Goal: Task Accomplishment & Management: Use online tool/utility

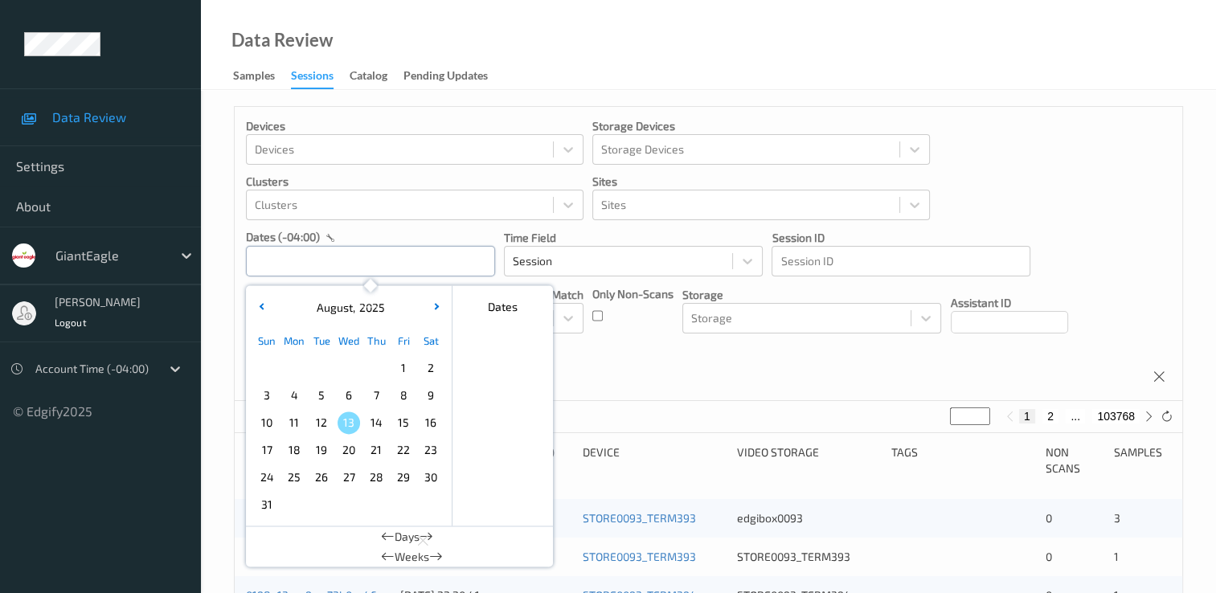
click at [334, 274] on input "text" at bounding box center [370, 261] width 249 height 31
click at [399, 391] on span "8" at bounding box center [403, 395] width 23 height 23
click at [402, 390] on span "8" at bounding box center [403, 395] width 23 height 23
type input "[DATE] 00:00 -> [DATE] 23:59"
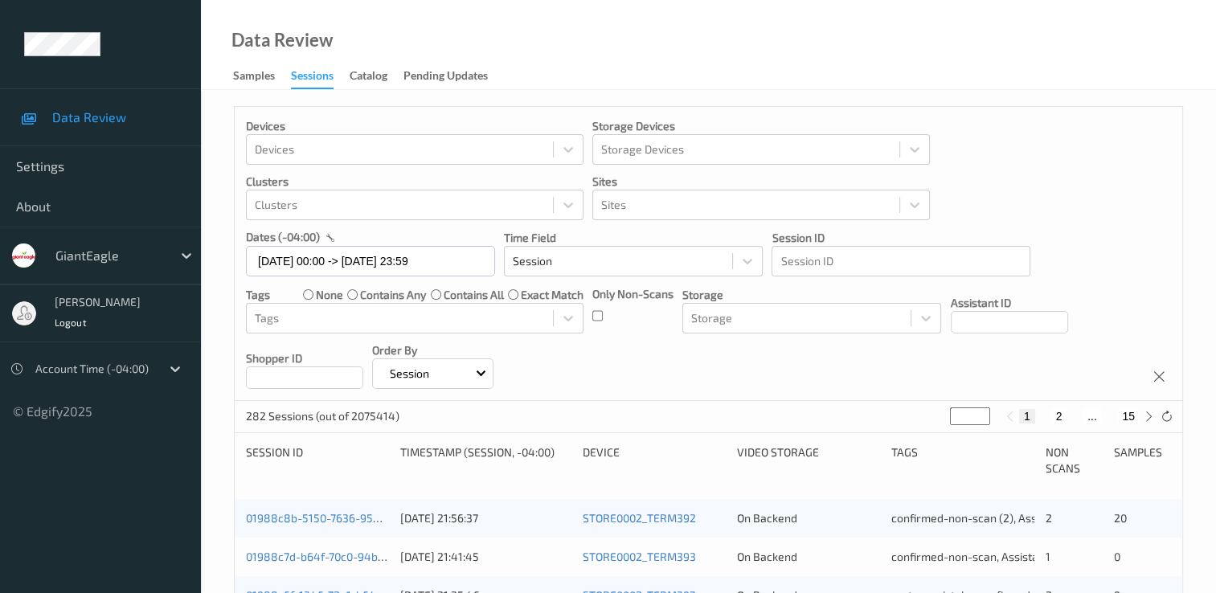
click at [1129, 416] on button "15" at bounding box center [1129, 416] width 23 height 14
type input "**"
click at [1092, 416] on button "14" at bounding box center [1093, 416] width 23 height 14
type input "**"
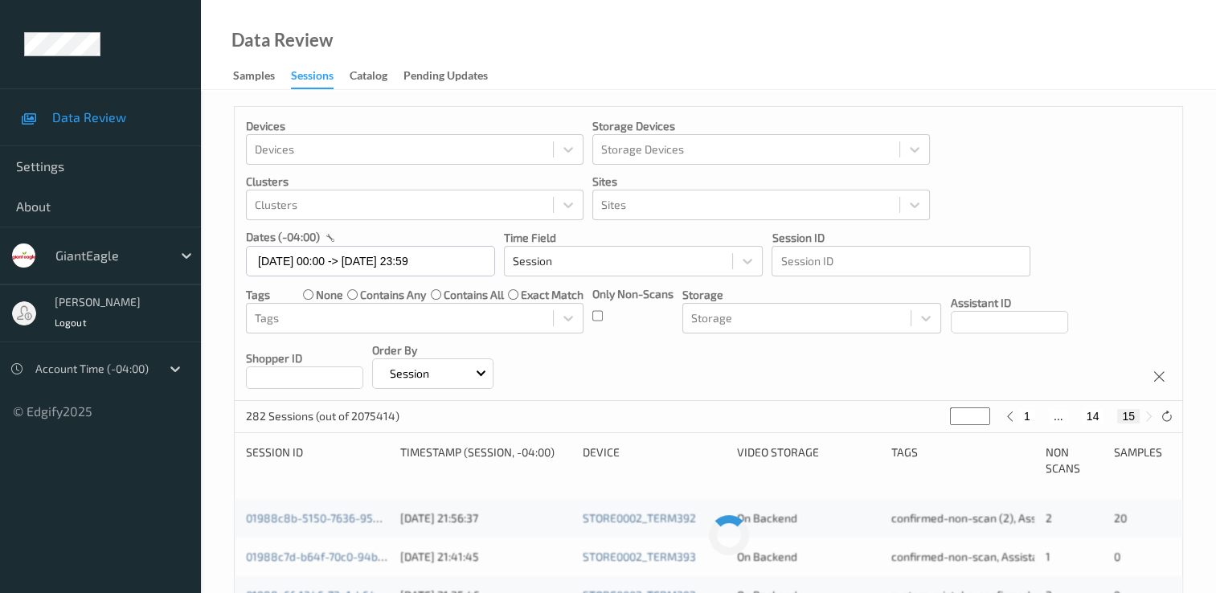
type input "**"
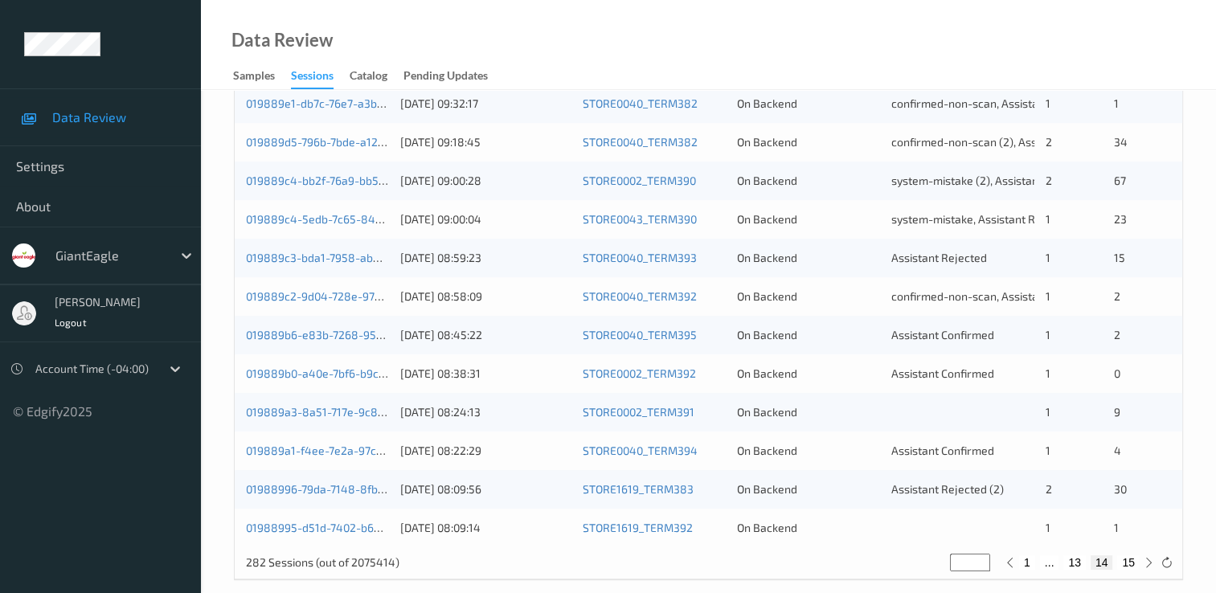
scroll to position [742, 0]
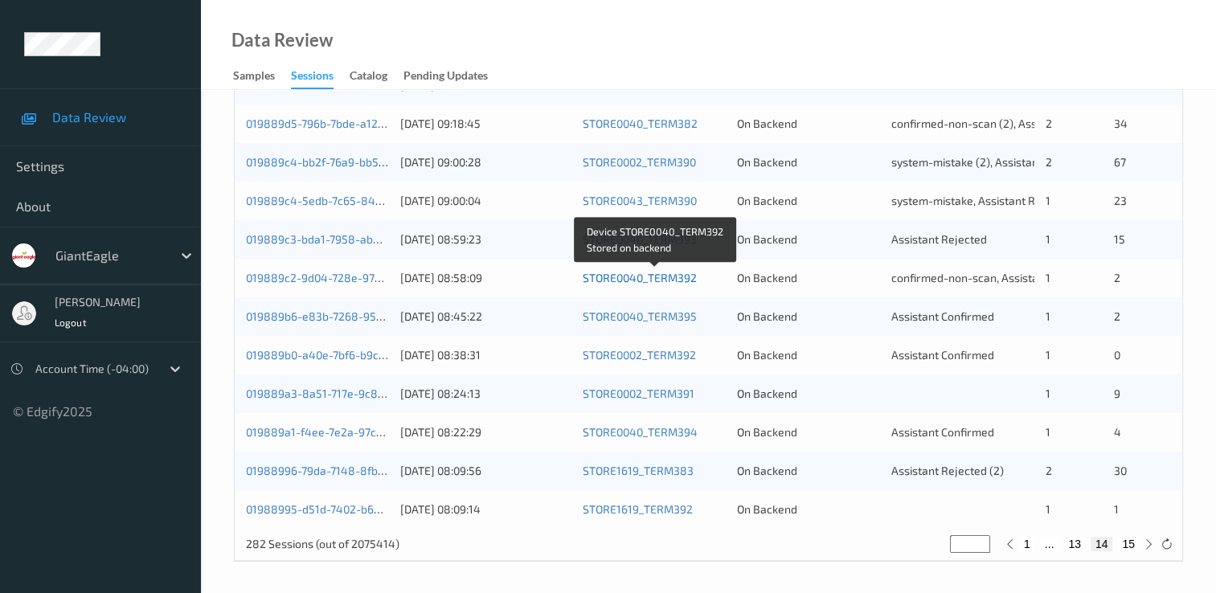
click at [665, 279] on link "STORE0040_TERM392" at bounding box center [640, 278] width 114 height 14
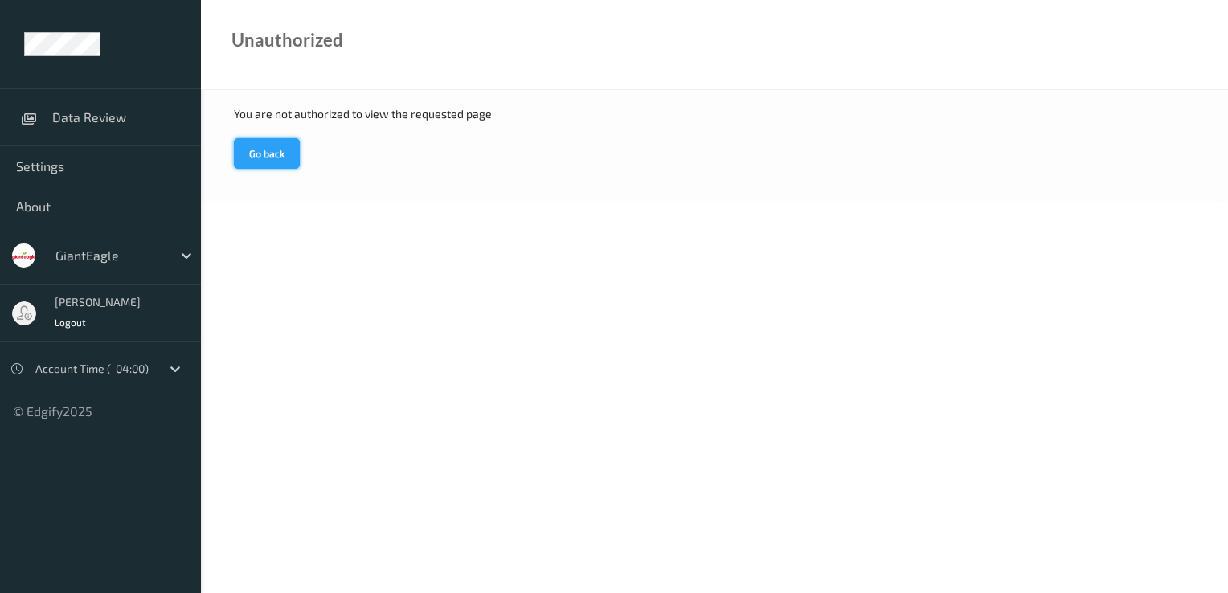
click at [269, 148] on button "Go back" at bounding box center [267, 153] width 66 height 31
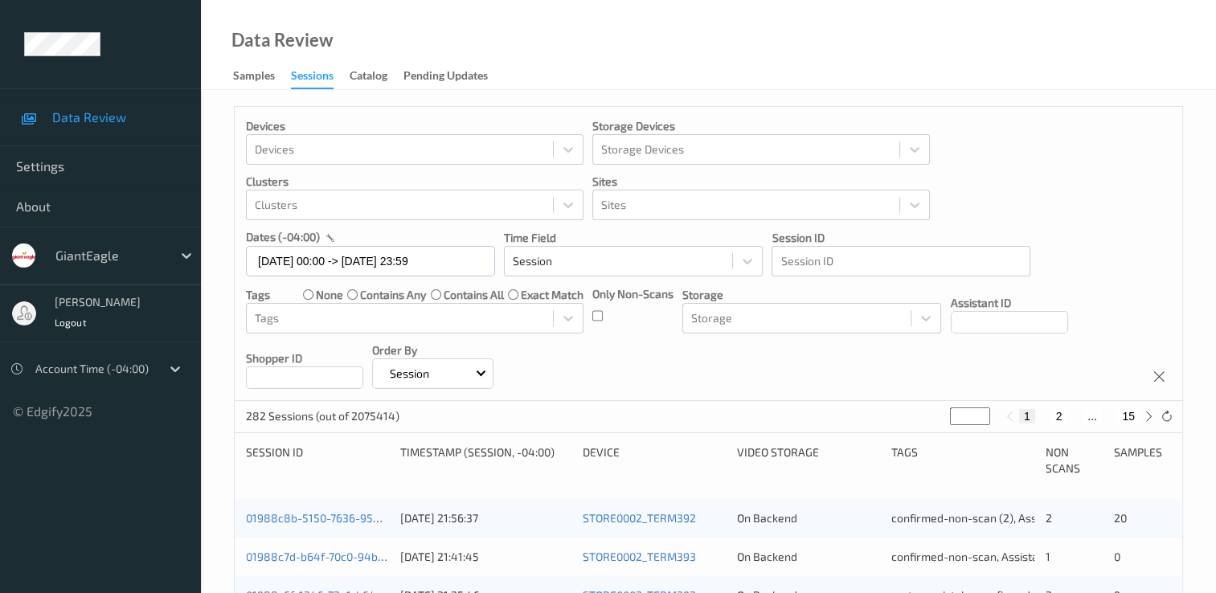
click at [1128, 417] on button "15" at bounding box center [1129, 416] width 23 height 14
type input "**"
click at [1089, 420] on button "14" at bounding box center [1093, 416] width 23 height 14
type input "**"
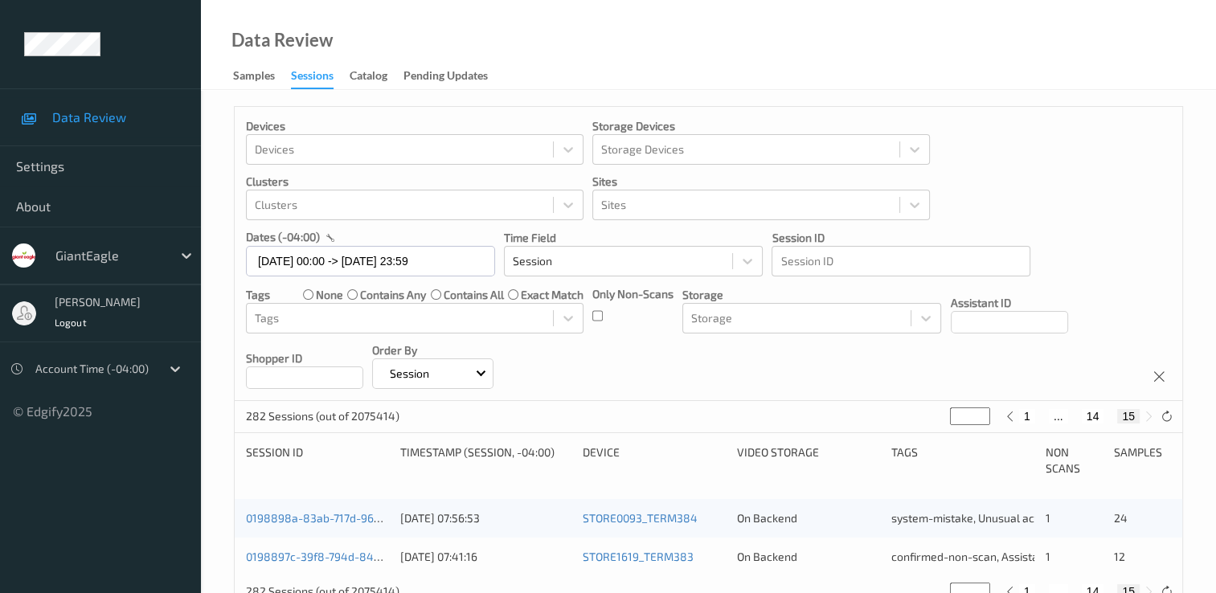
type input "**"
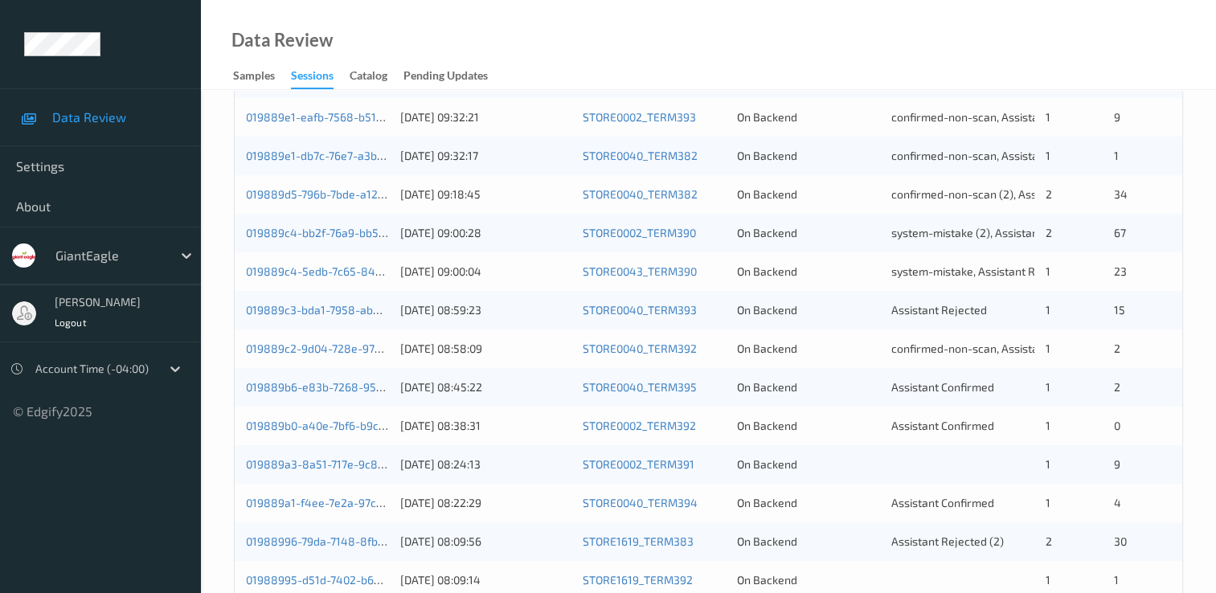
scroll to position [662, 0]
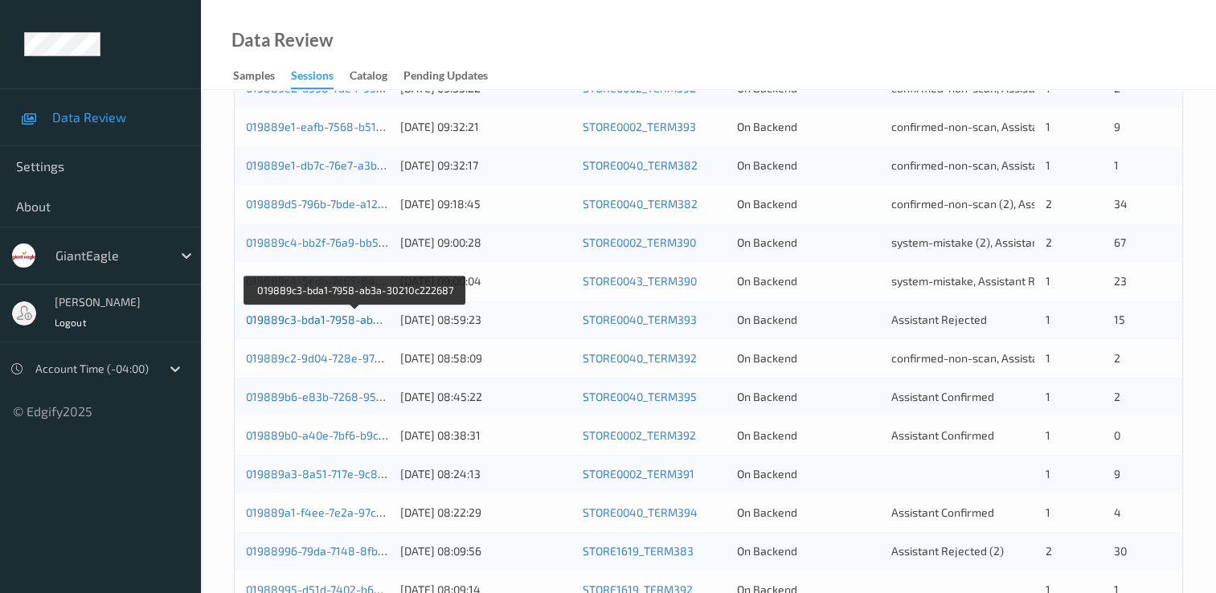
click at [335, 317] on link "019889c3-bda1-7958-ab3a-30210c222687" at bounding box center [355, 320] width 219 height 14
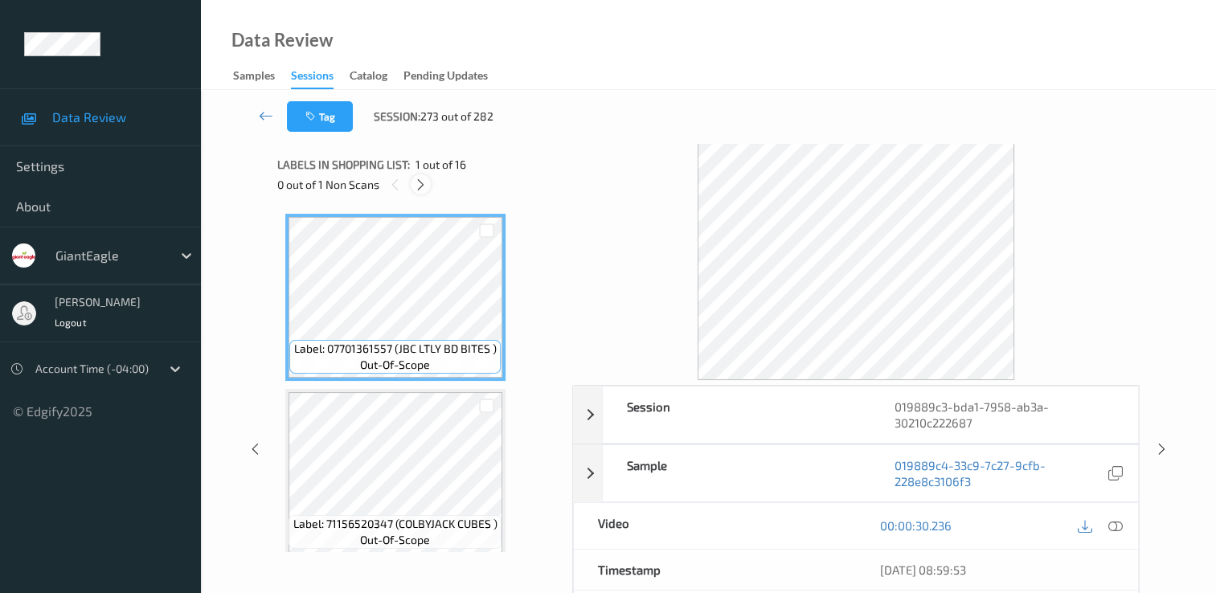
click at [421, 182] on icon at bounding box center [421, 185] width 14 height 14
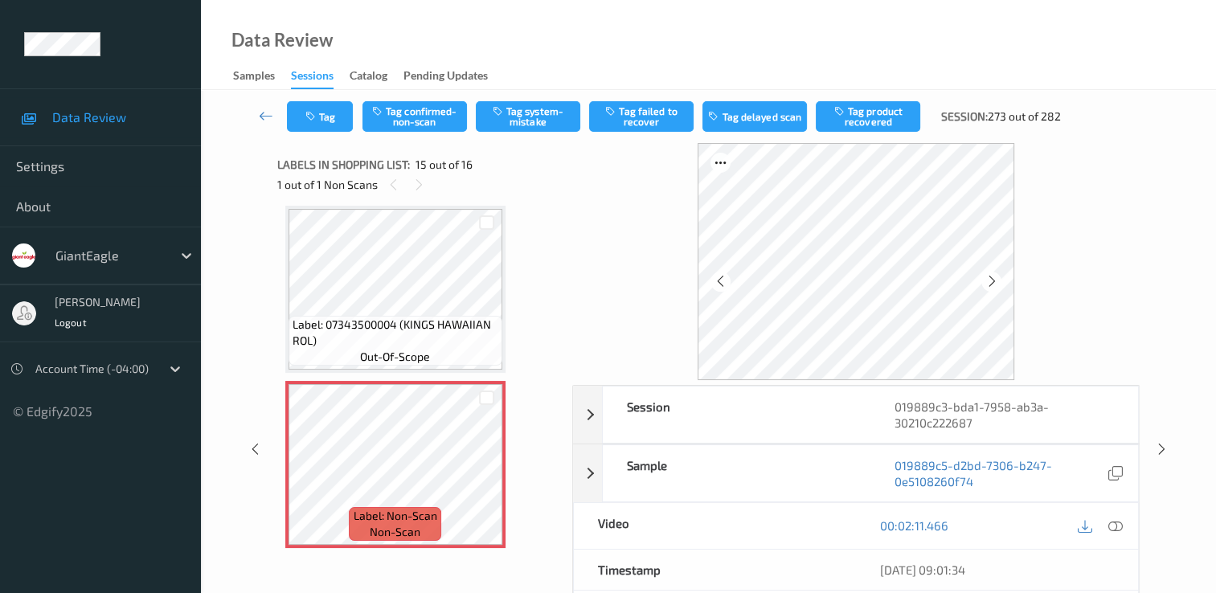
click at [1119, 524] on icon at bounding box center [1116, 526] width 14 height 14
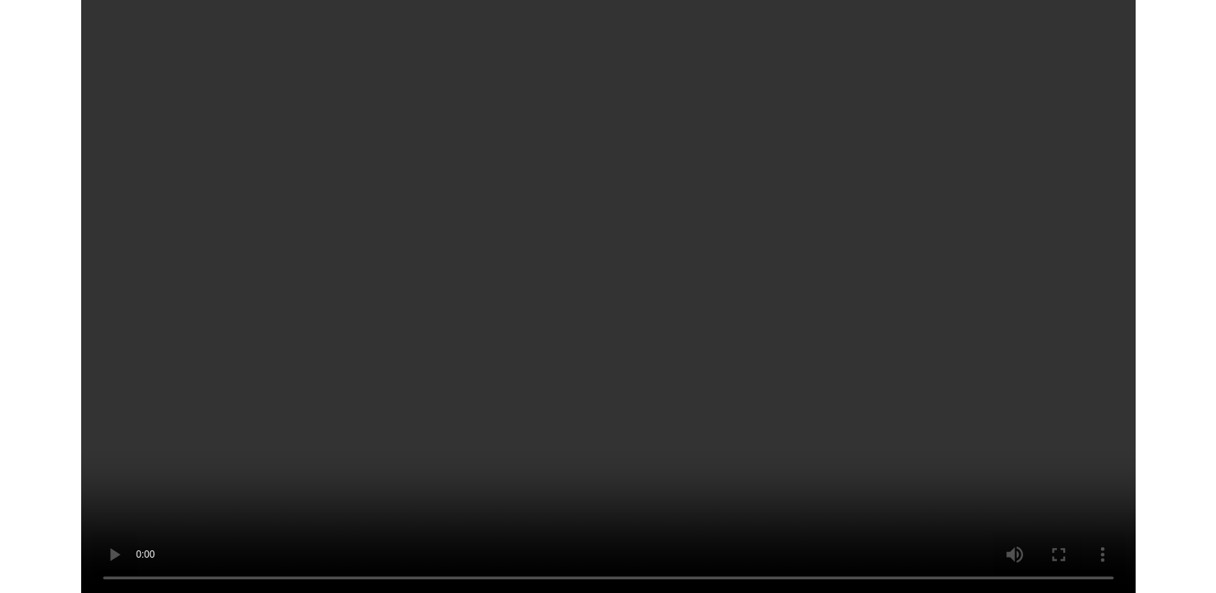
scroll to position [2364, 0]
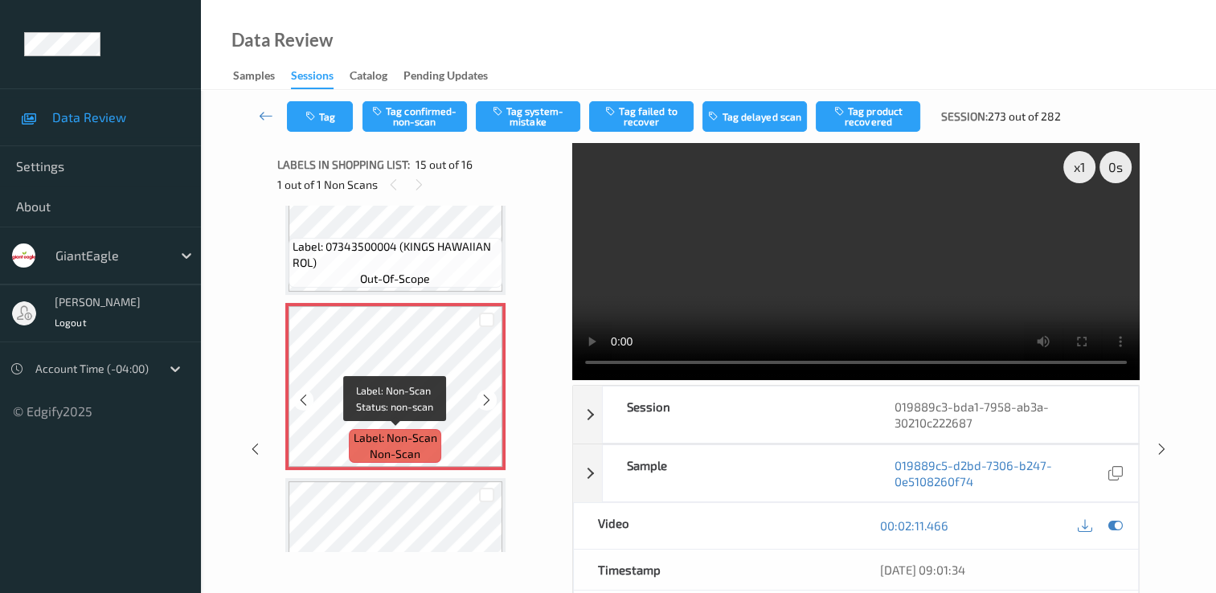
click at [430, 445] on span "Label: Non-Scan" at bounding box center [396, 438] width 84 height 16
click at [510, 110] on button "Tag system-mistake" at bounding box center [528, 116] width 105 height 31
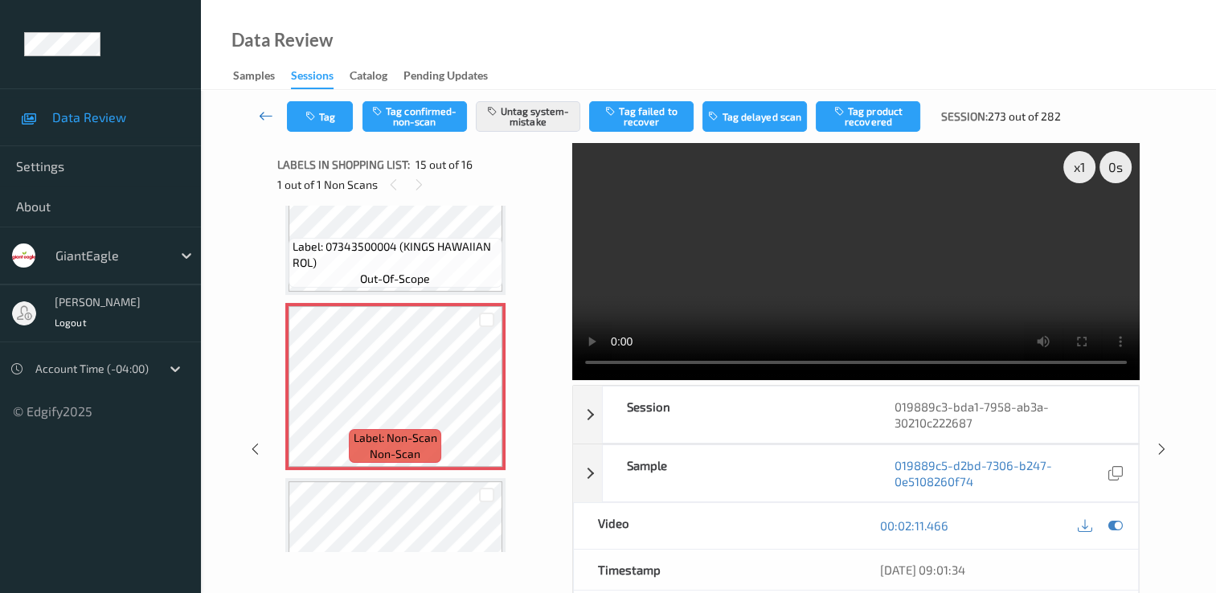
click at [264, 111] on icon at bounding box center [266, 116] width 14 height 16
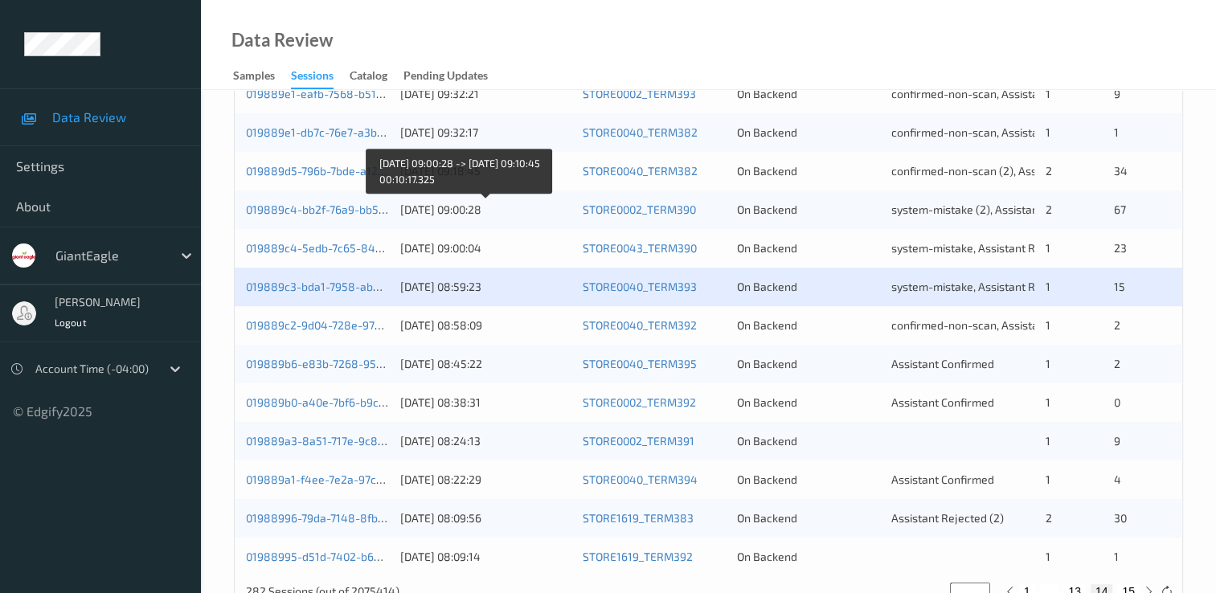
scroll to position [724, 0]
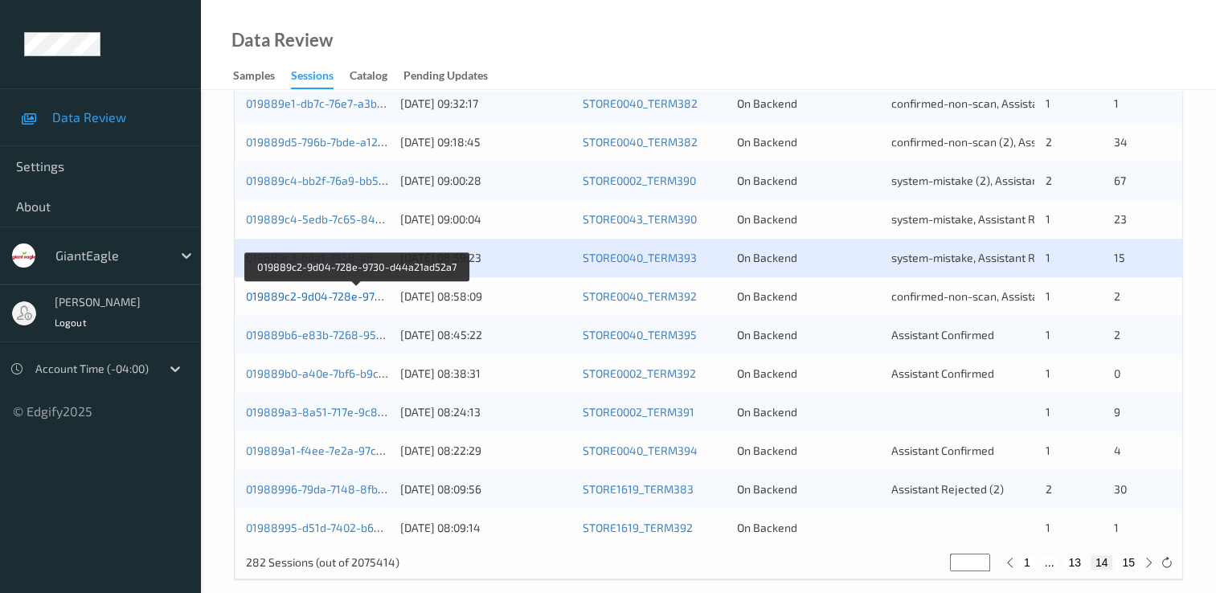
click at [363, 295] on link "019889c2-9d04-728e-9730-d44a21ad52a7" at bounding box center [357, 296] width 223 height 14
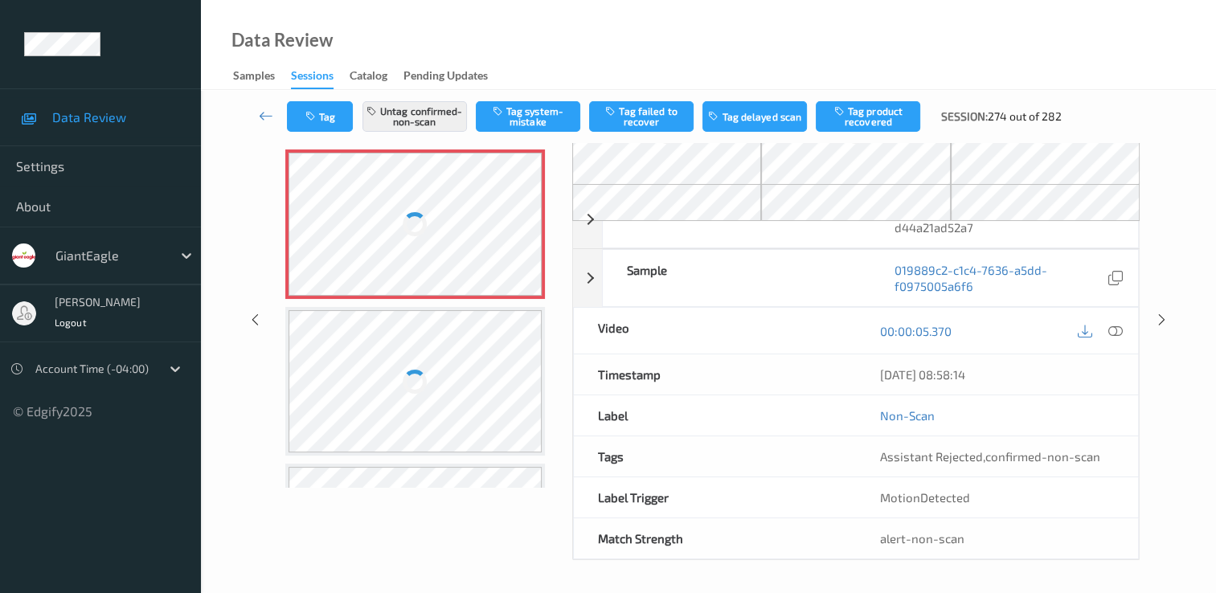
scroll to position [96, 0]
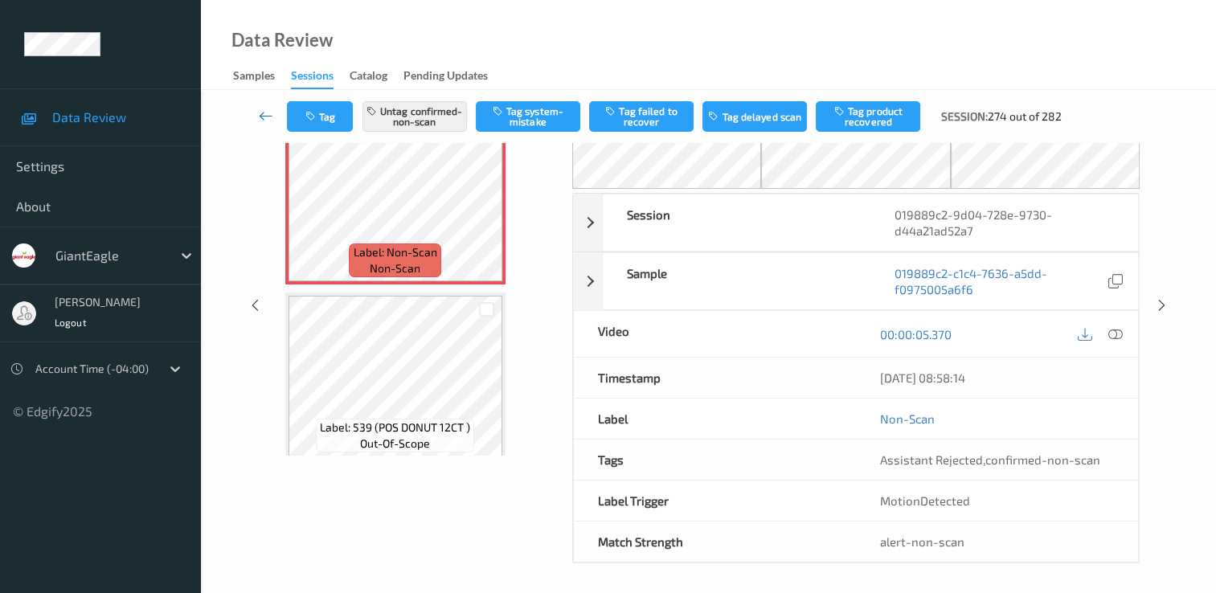
click at [268, 118] on icon at bounding box center [266, 116] width 14 height 16
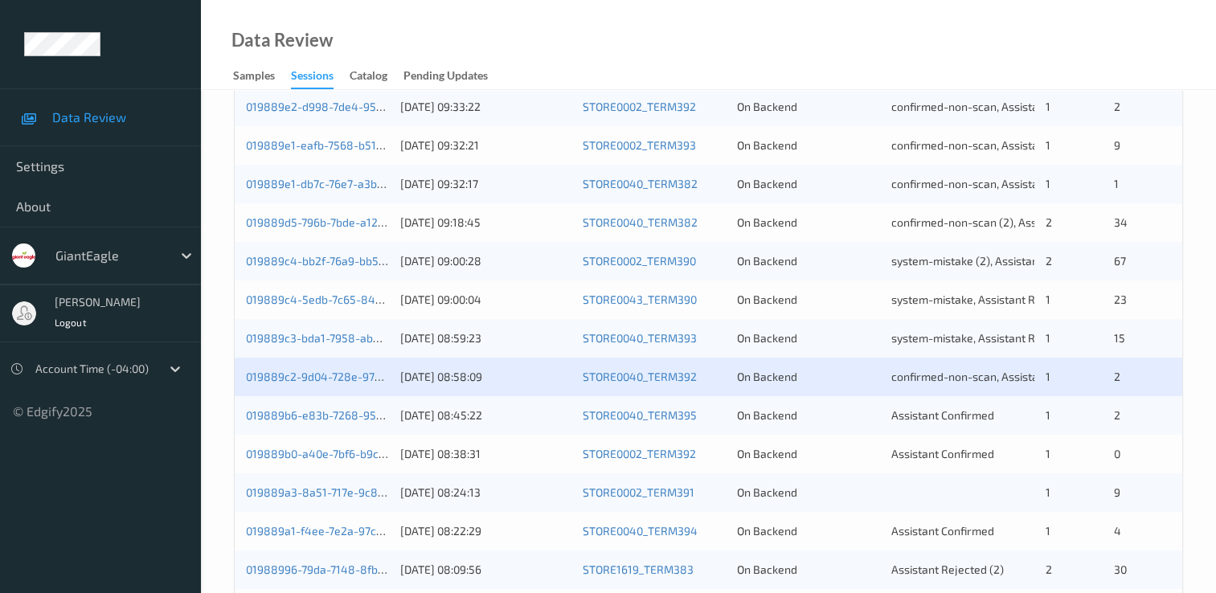
scroll to position [724, 0]
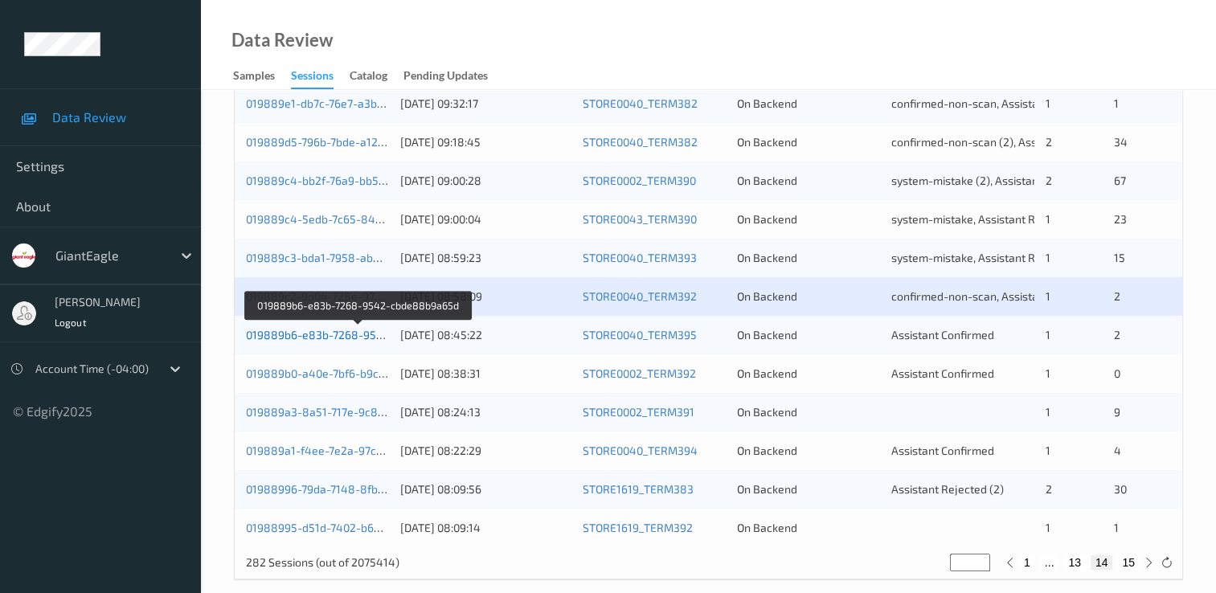
click at [337, 333] on link "019889b6-e83b-7268-9542-cbde88b9a65d" at bounding box center [359, 335] width 227 height 14
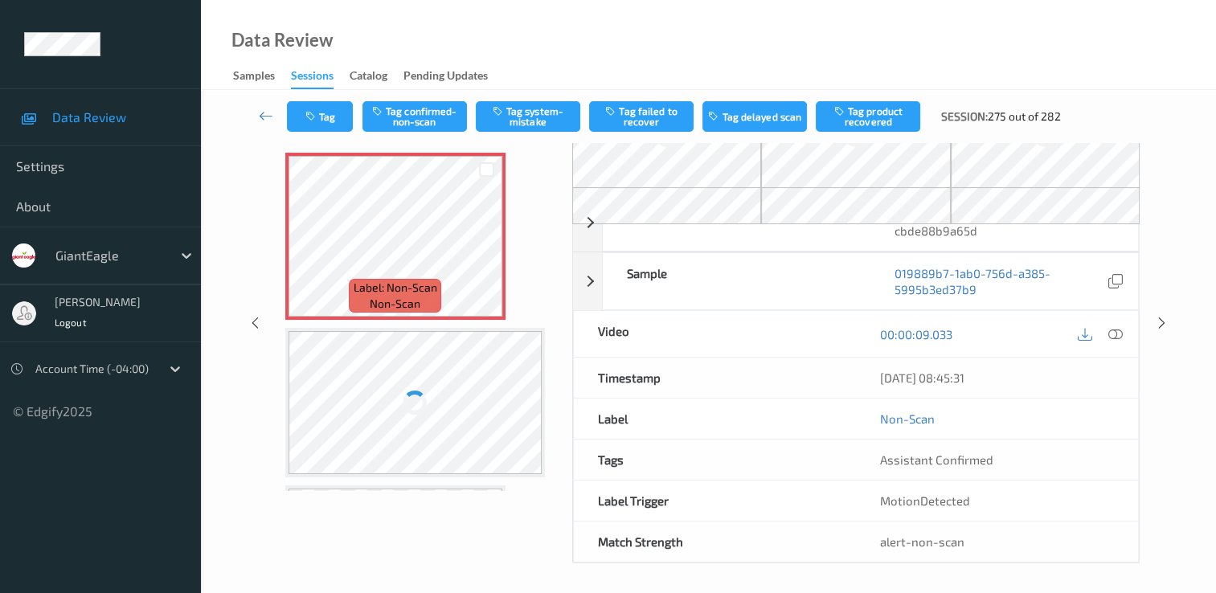
scroll to position [96, 0]
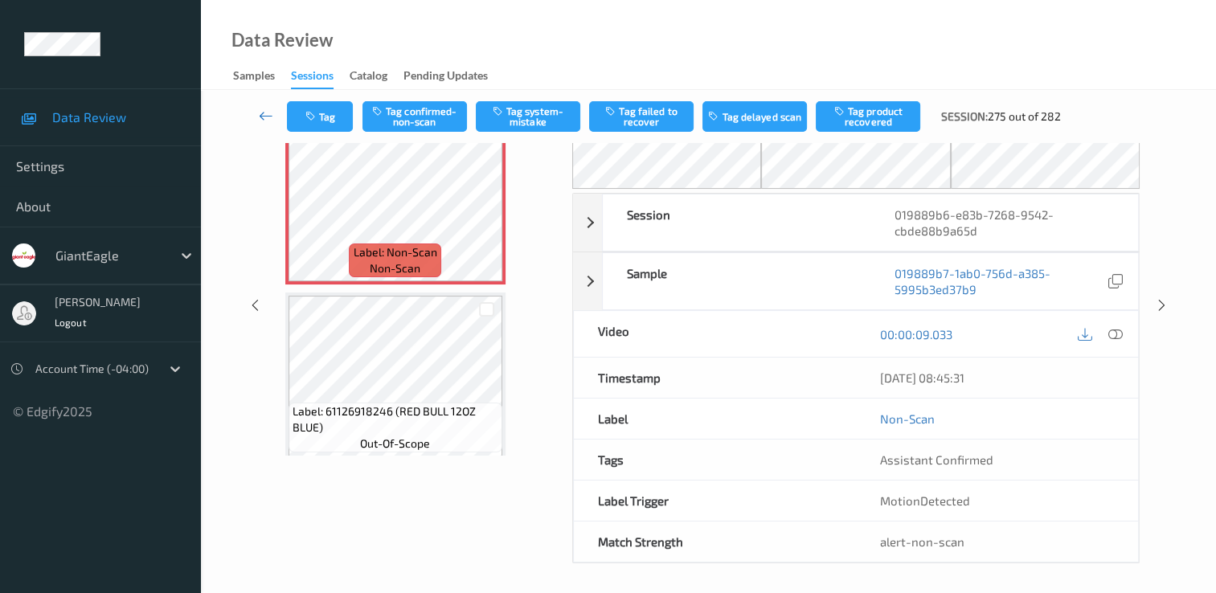
click at [256, 109] on link at bounding box center [266, 116] width 42 height 31
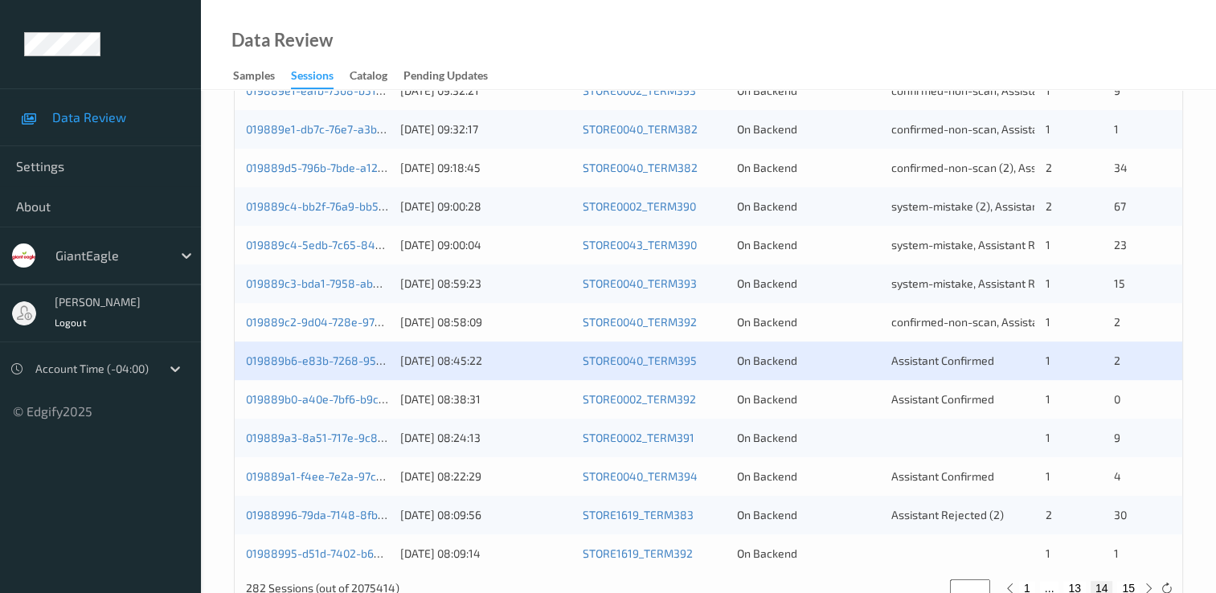
scroll to position [724, 0]
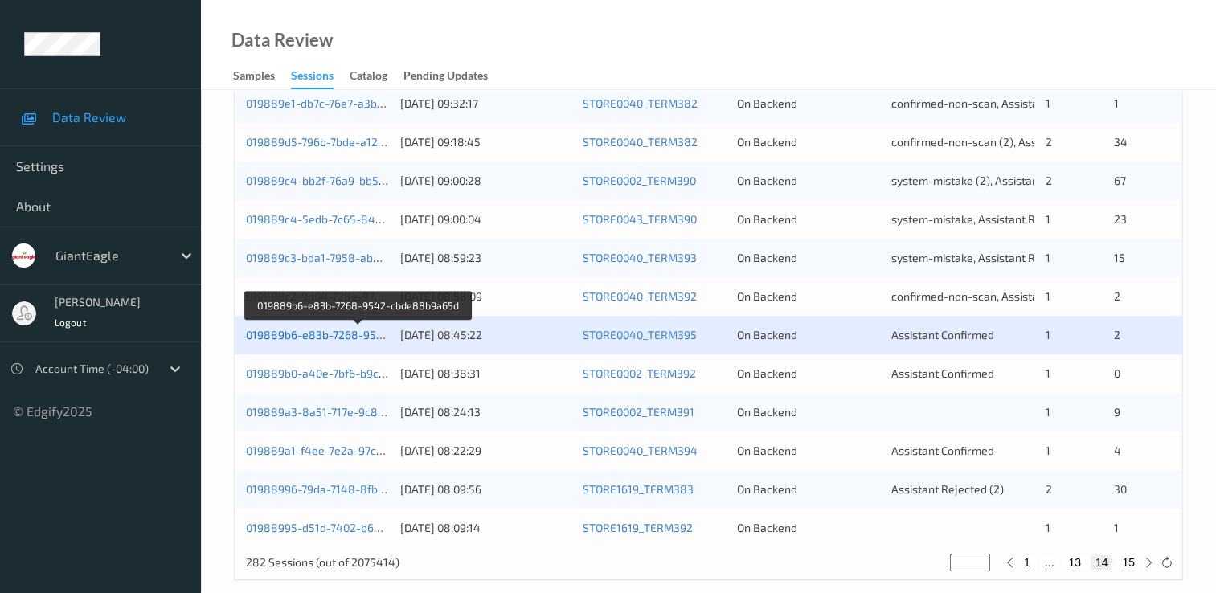
click at [345, 341] on link "019889b6-e83b-7268-9542-cbde88b9a65d" at bounding box center [359, 335] width 227 height 14
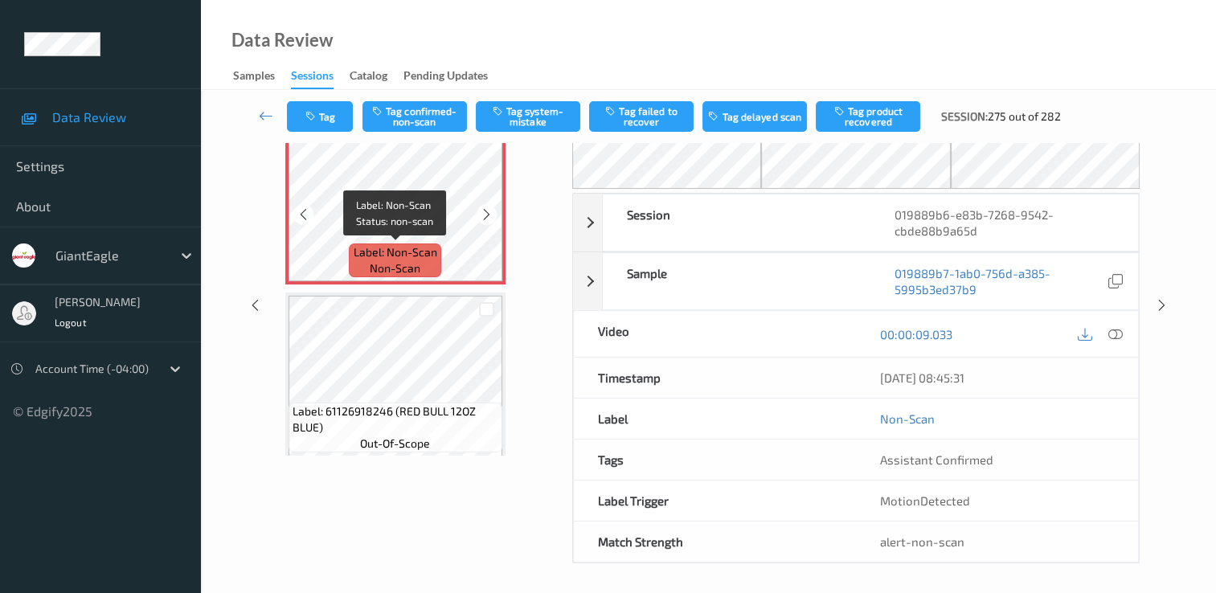
scroll to position [16, 0]
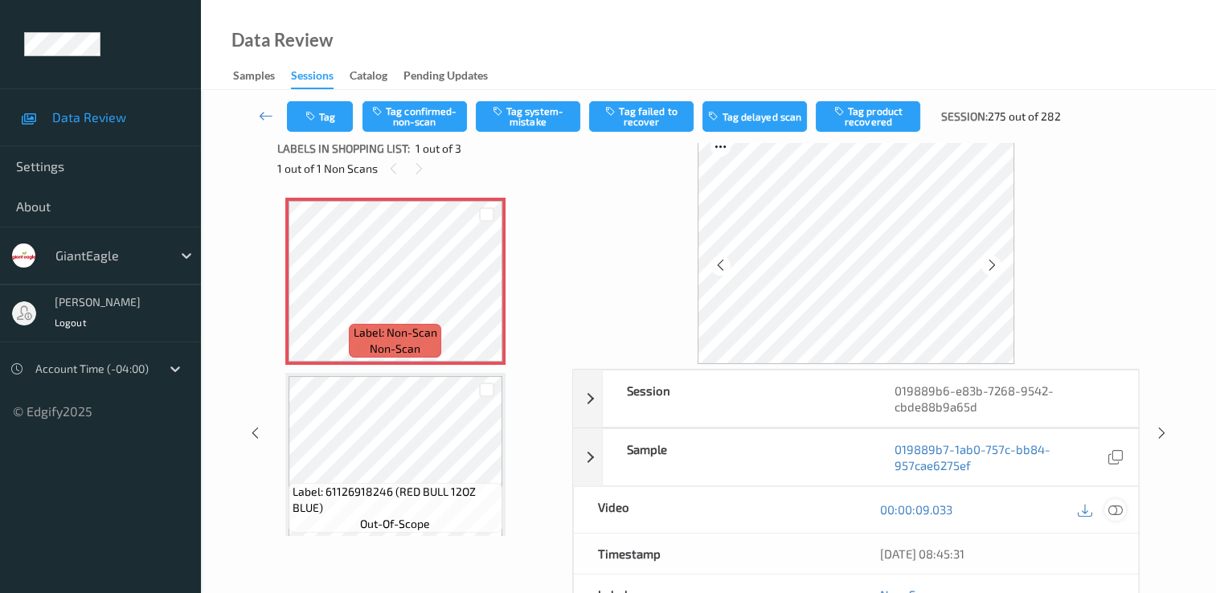
click at [1116, 510] on icon at bounding box center [1116, 509] width 14 height 14
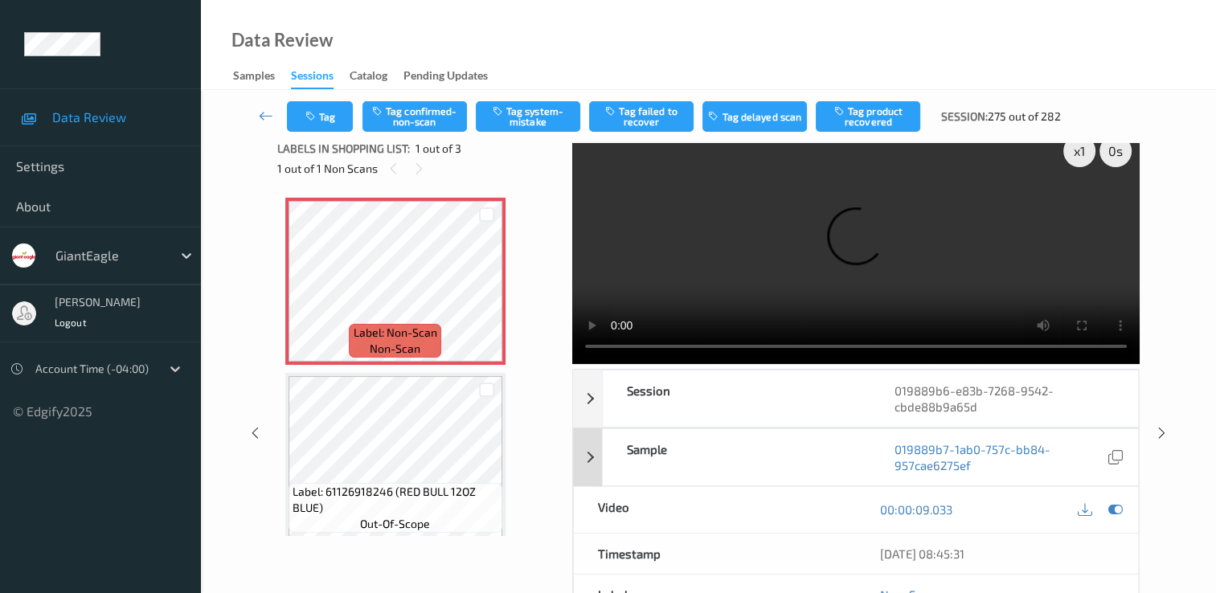
scroll to position [0, 0]
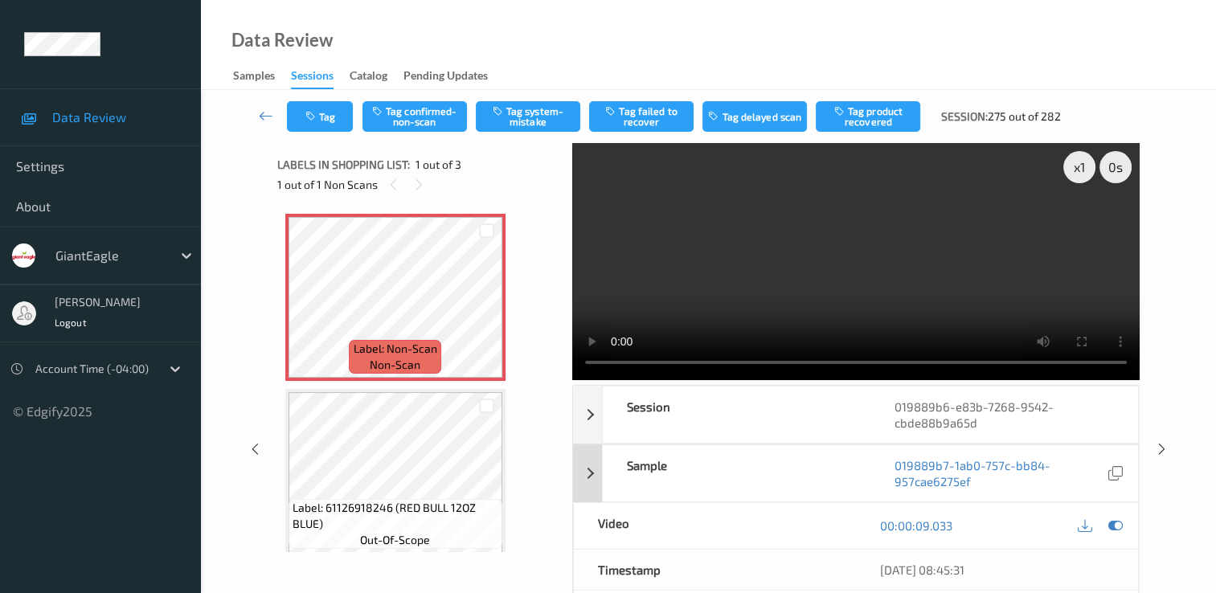
click at [859, 475] on div "Sample" at bounding box center [737, 473] width 268 height 56
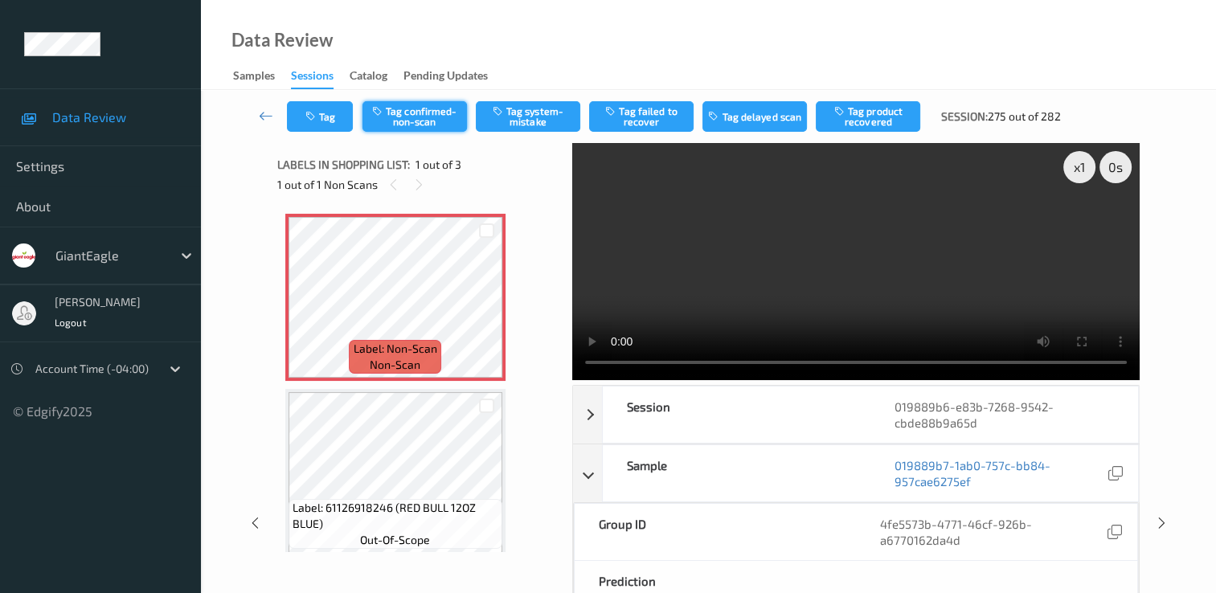
click at [424, 109] on button "Tag confirmed-non-scan" at bounding box center [415, 116] width 105 height 31
click at [864, 117] on button "Tag product recovered" at bounding box center [868, 116] width 105 height 31
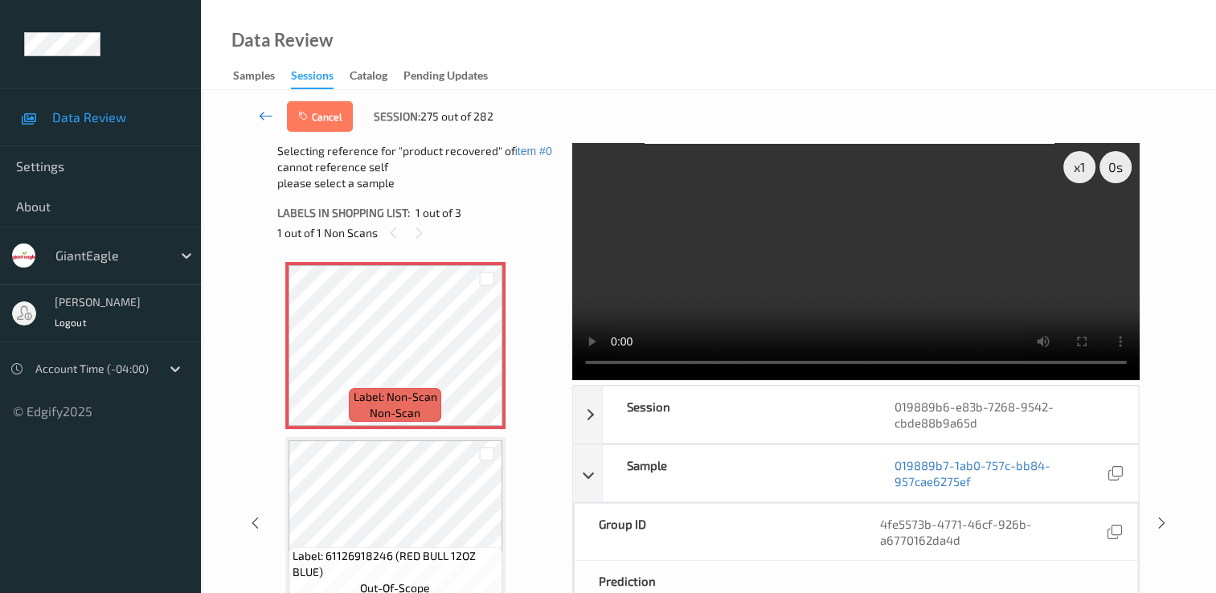
click at [270, 122] on icon at bounding box center [266, 116] width 14 height 16
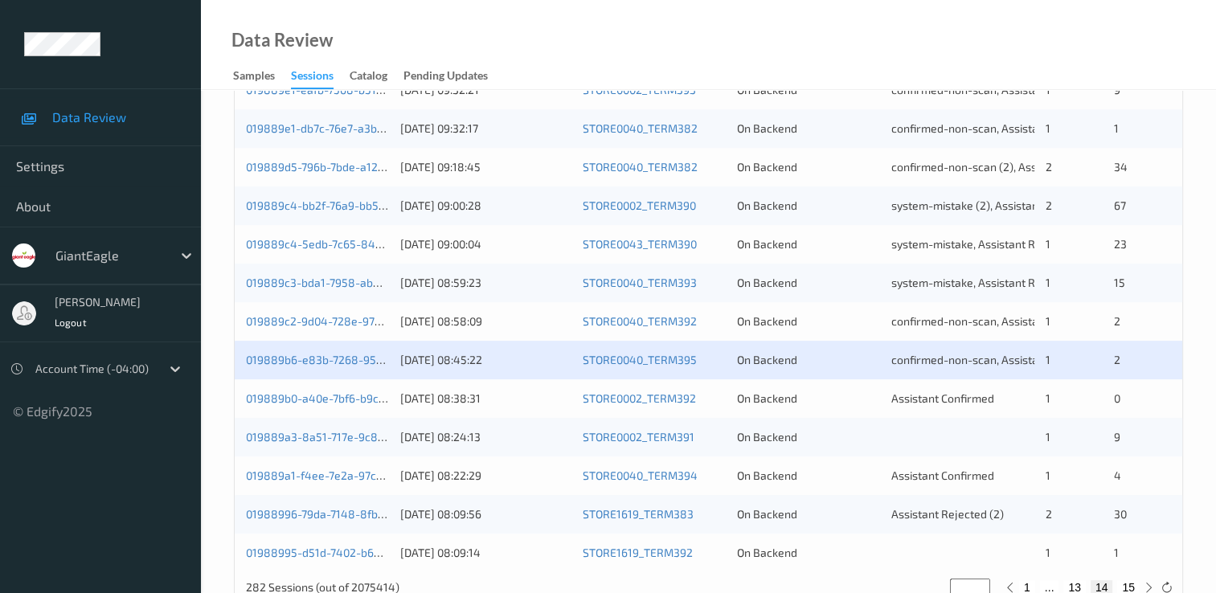
scroll to position [724, 0]
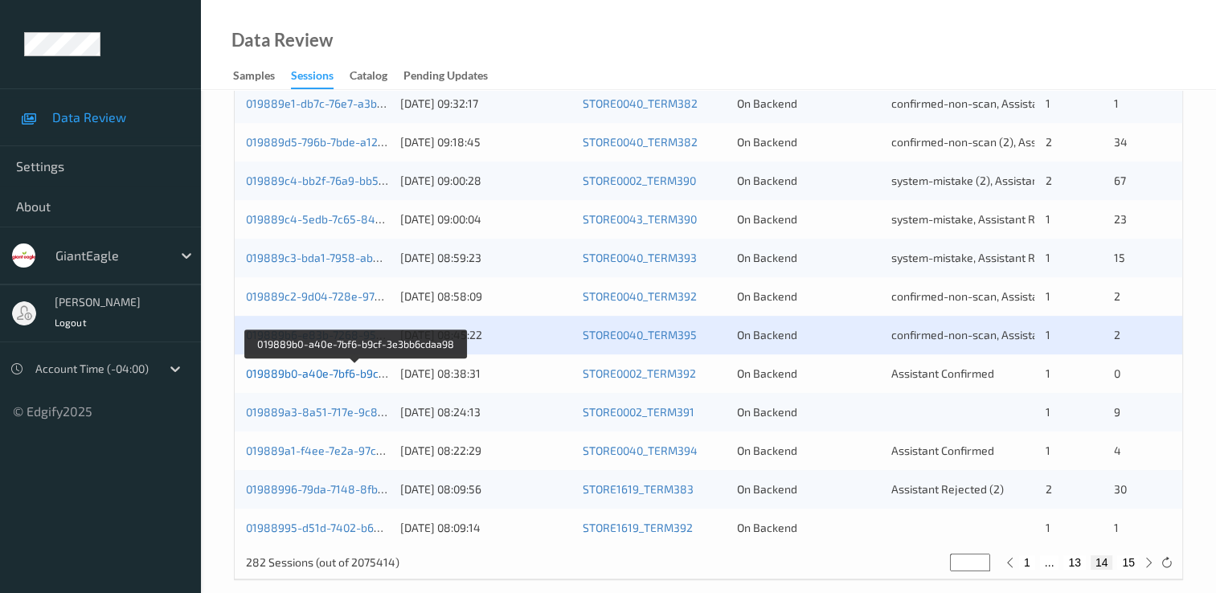
click at [368, 375] on link "019889b0-a40e-7bf6-b9cf-3e3bb6cdaa98" at bounding box center [355, 374] width 219 height 14
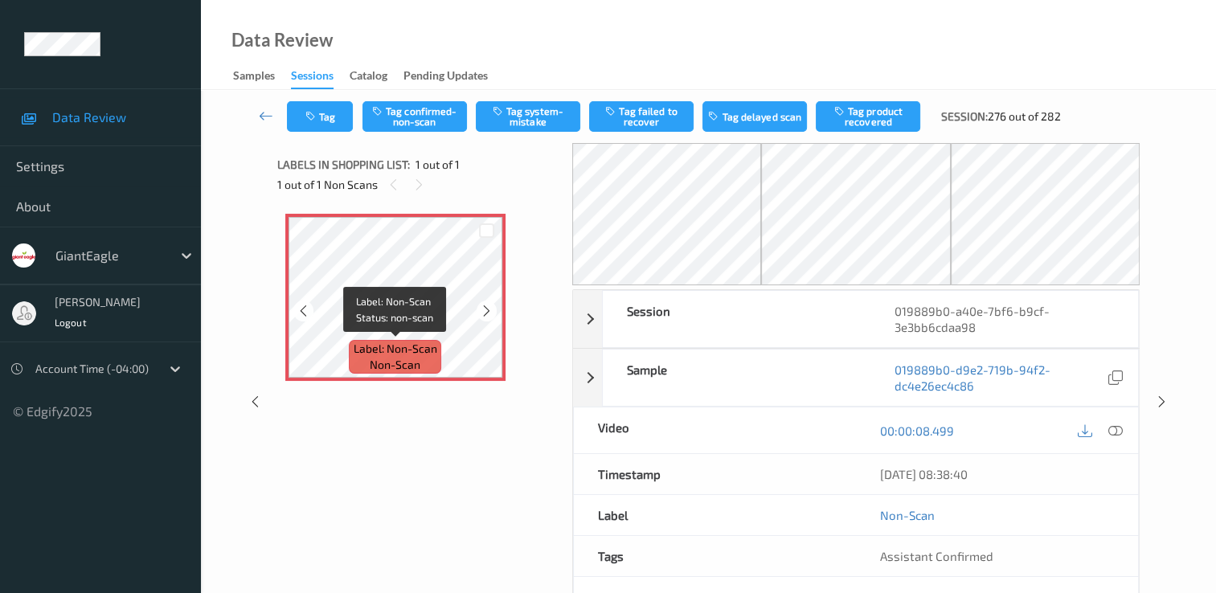
click at [402, 357] on span "non-scan" at bounding box center [395, 365] width 51 height 16
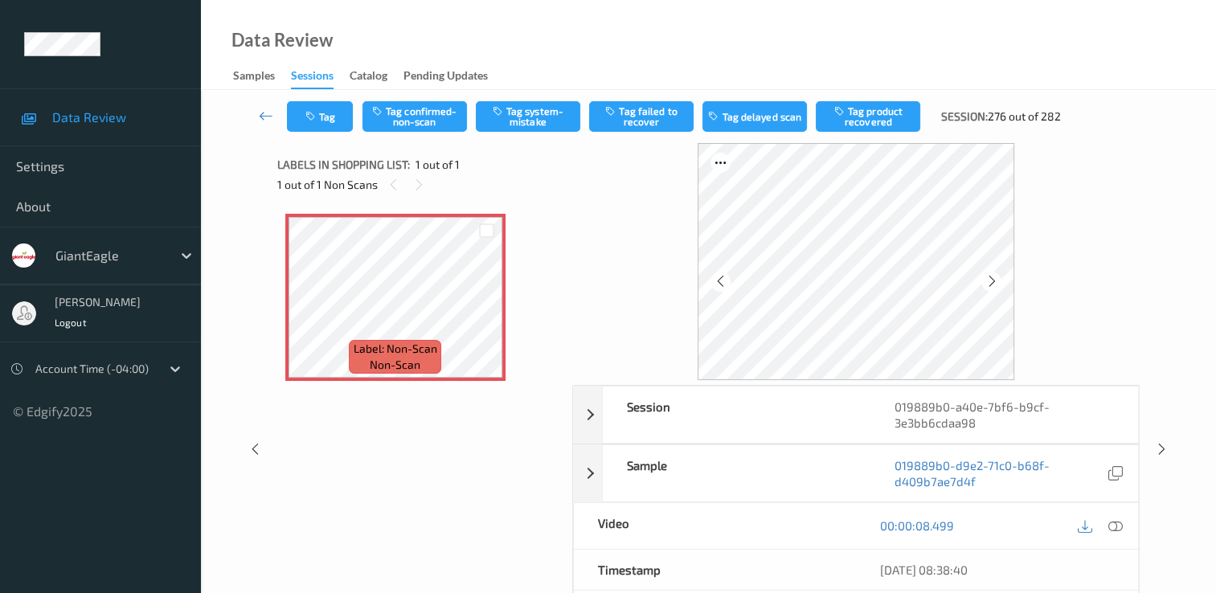
click at [1117, 520] on icon at bounding box center [1116, 526] width 14 height 14
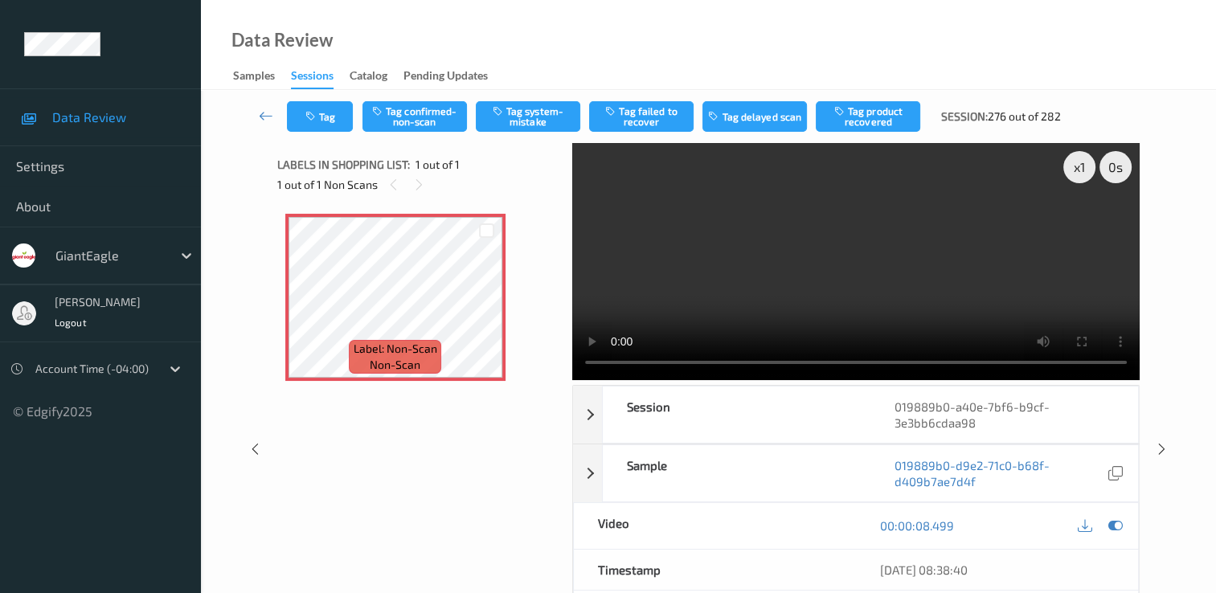
click at [396, 467] on div "Label: Non-Scan non-scan Label: Non-Scan non-scan Label: Non-Scan non-scan" at bounding box center [419, 354] width 284 height 297
click at [412, 355] on span "Label: Non-Scan" at bounding box center [396, 349] width 84 height 16
click at [457, 459] on div "Label: Non-Scan non-scan Label: Non-Scan non-scan Label: Non-Scan non-scan" at bounding box center [419, 354] width 284 height 297
click at [549, 379] on div "Label: Non-Scan non-scan Label: Non-Scan non-scan Label: Non-Scan non-scan" at bounding box center [419, 297] width 268 height 167
click at [711, 416] on div "Session" at bounding box center [737, 415] width 268 height 56
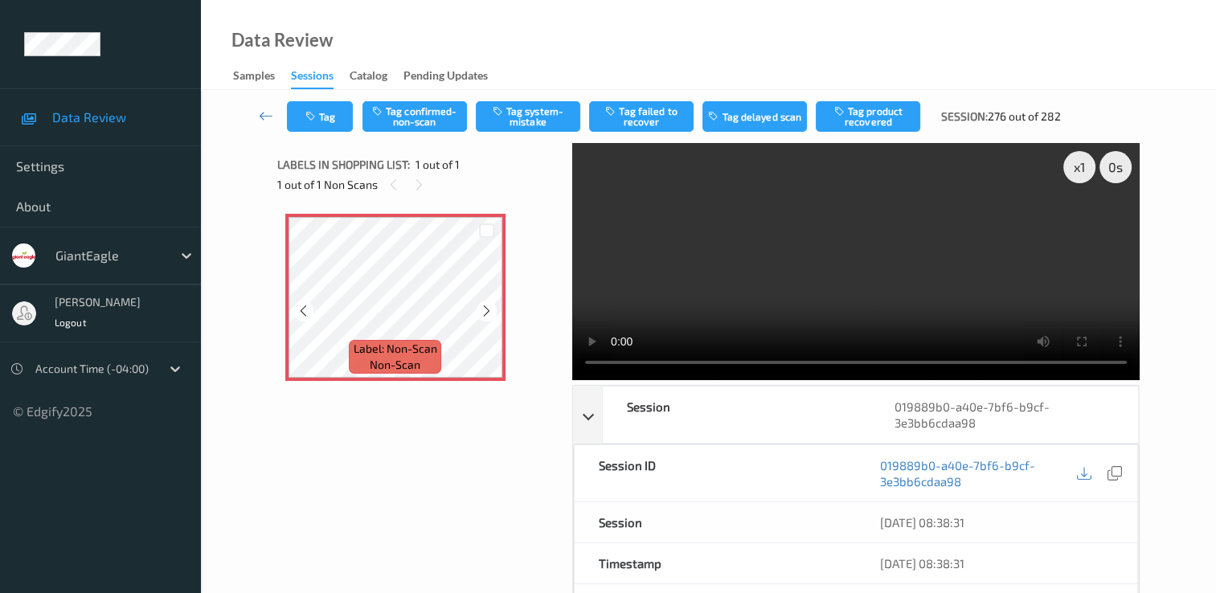
click at [441, 348] on div "Label: Non-Scan non-scan" at bounding box center [395, 357] width 92 height 34
click at [512, 114] on button "Tag system-mistake" at bounding box center [528, 116] width 105 height 31
click at [271, 116] on icon at bounding box center [266, 116] width 14 height 16
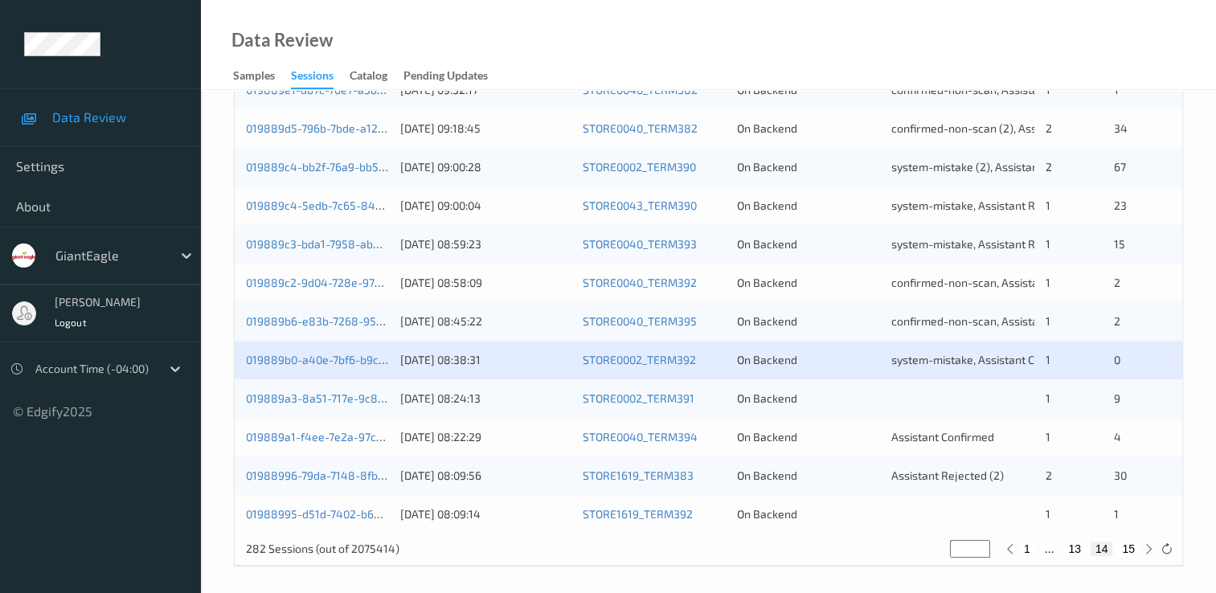
scroll to position [742, 0]
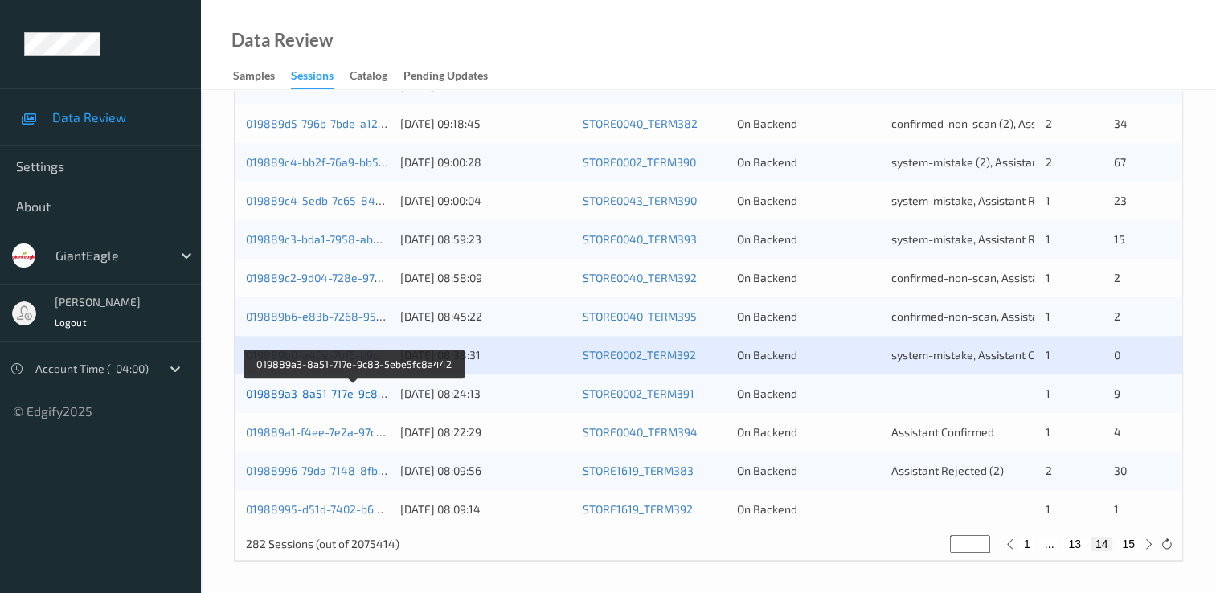
click at [345, 393] on link "019889a3-8a51-717e-9c83-5ebe5fc8a442" at bounding box center [355, 394] width 219 height 14
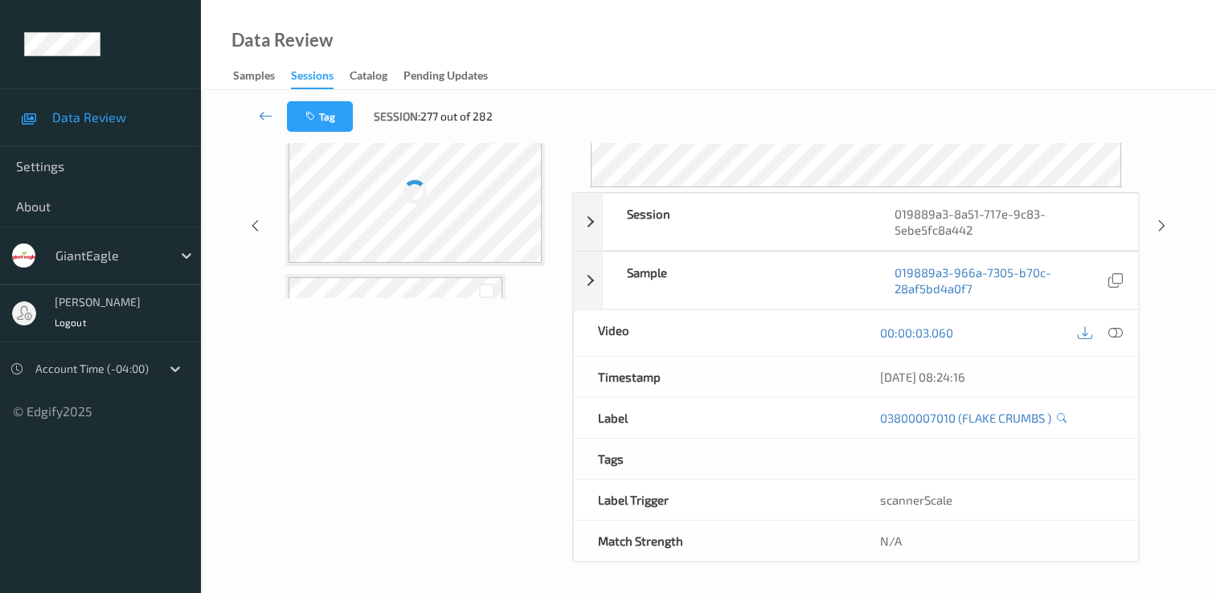
scroll to position [193, 0]
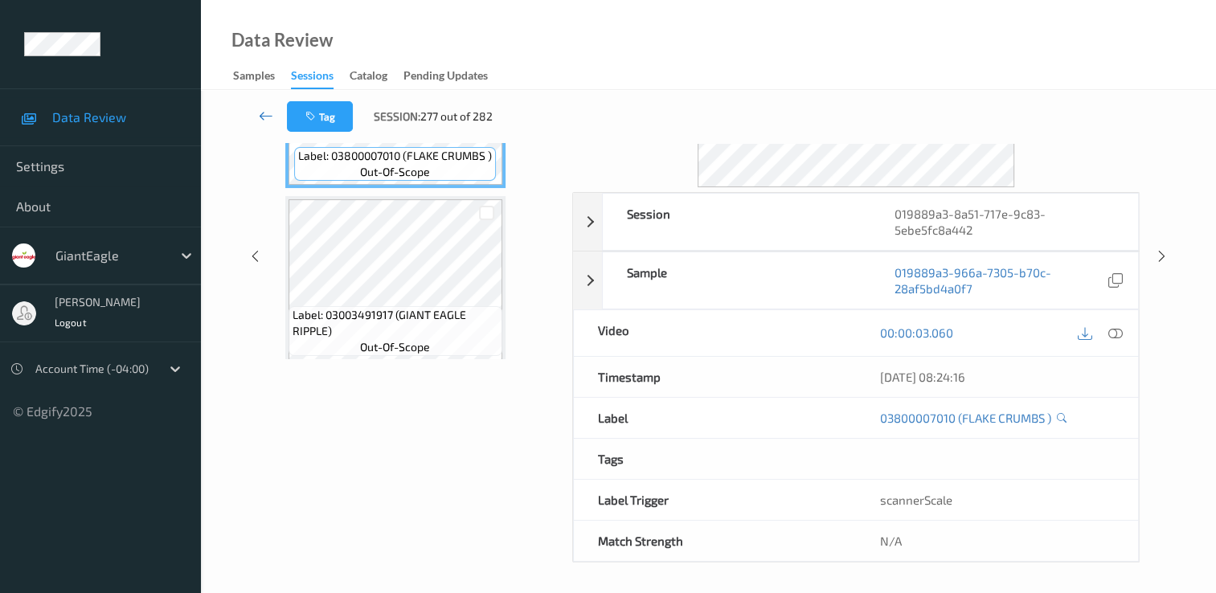
click at [262, 118] on icon at bounding box center [266, 116] width 14 height 16
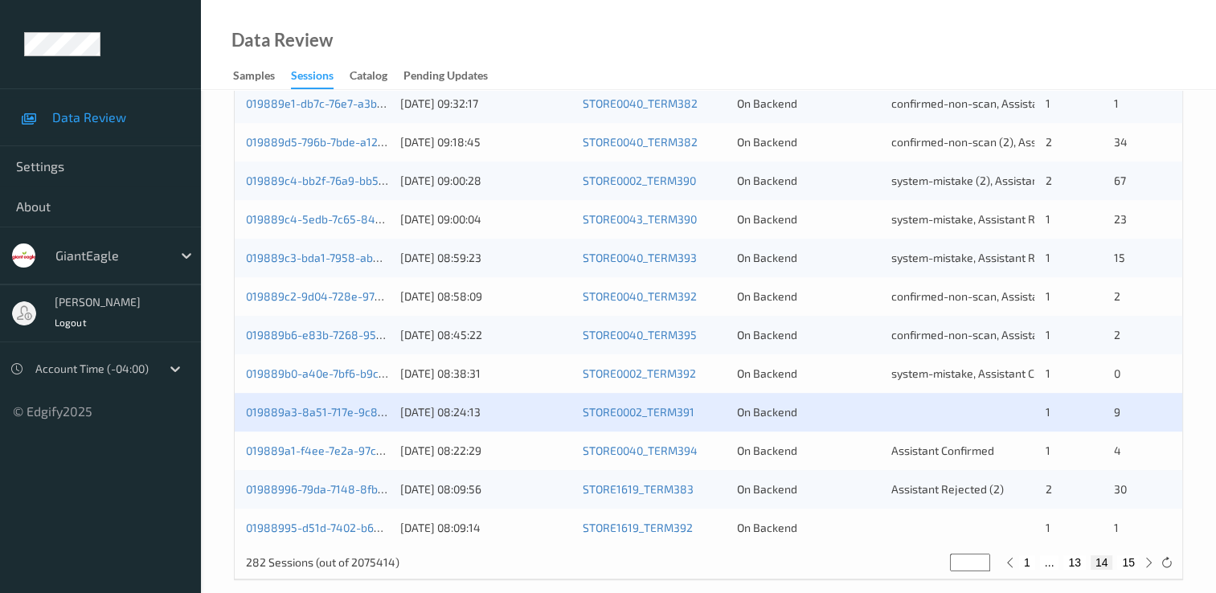
scroll to position [742, 0]
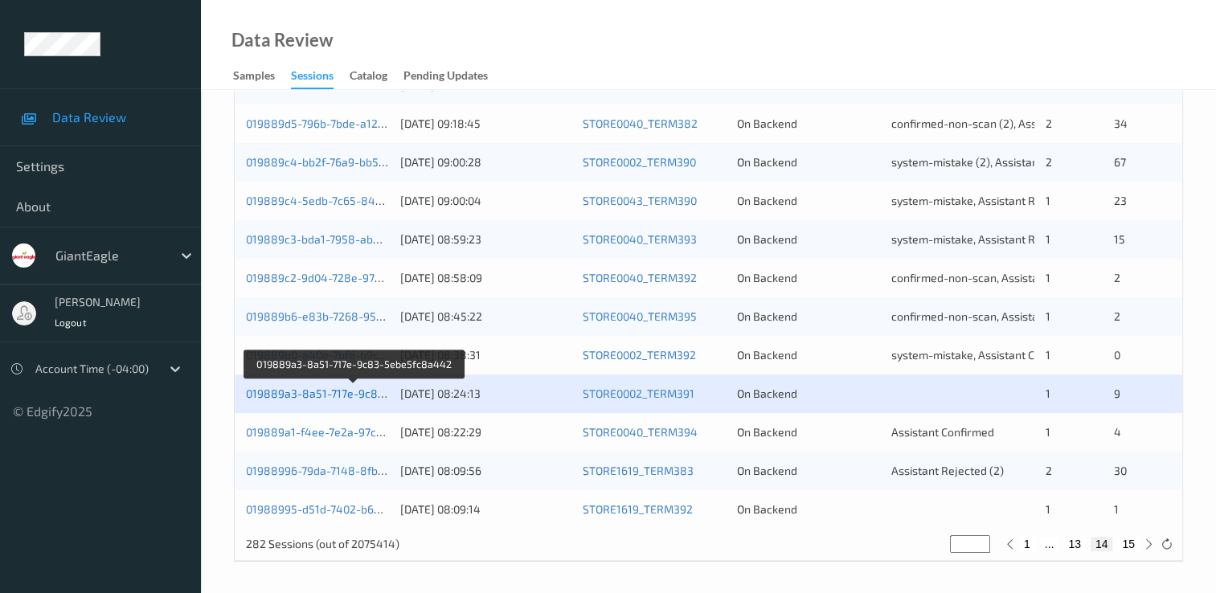
click at [334, 388] on link "019889a3-8a51-717e-9c83-5ebe5fc8a442" at bounding box center [355, 394] width 219 height 14
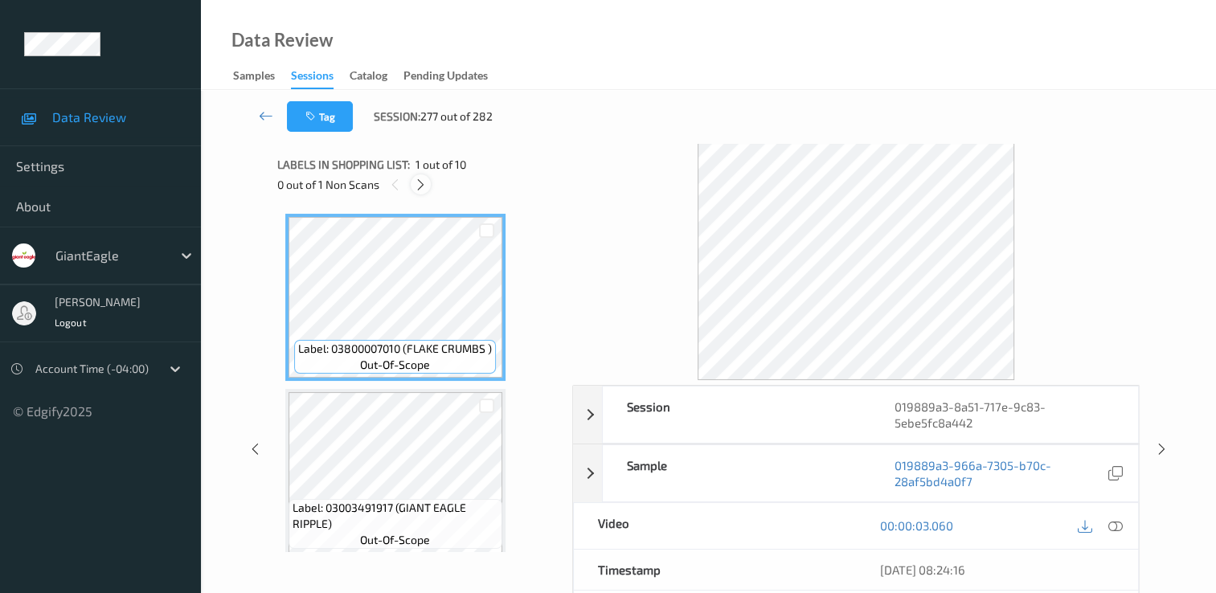
click at [420, 187] on icon at bounding box center [421, 185] width 14 height 14
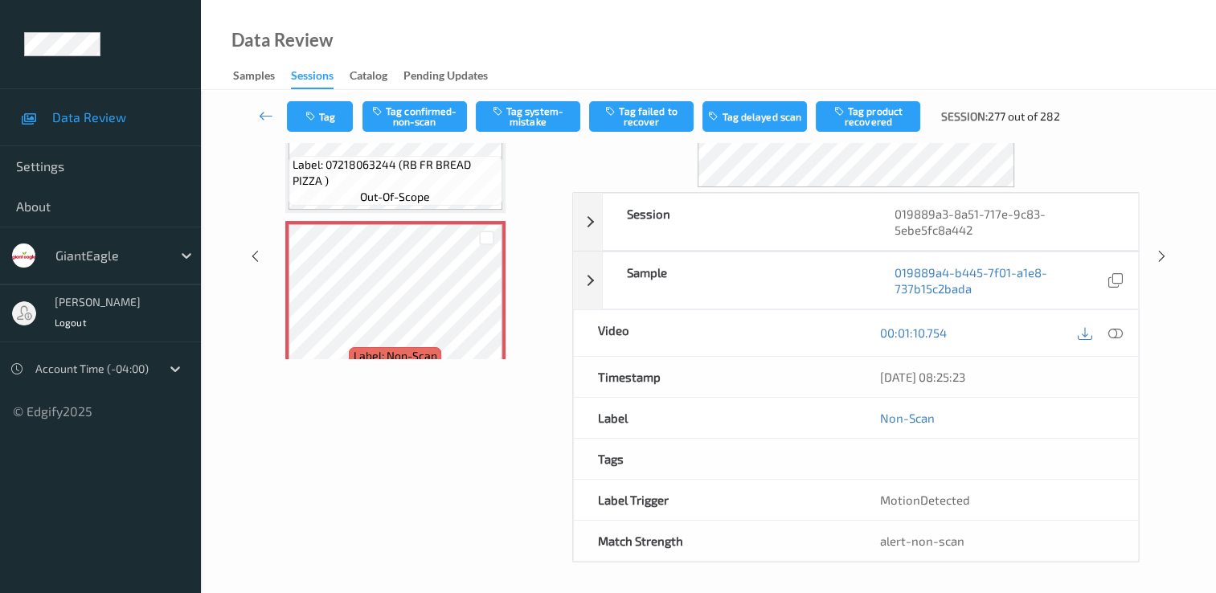
scroll to position [1413, 0]
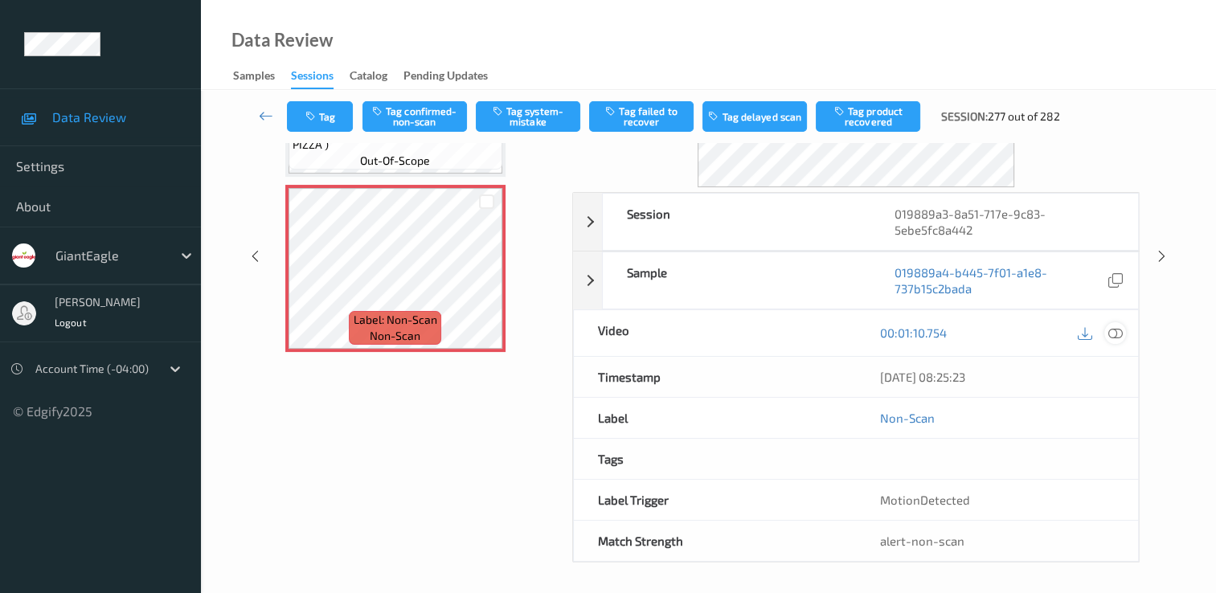
click at [1114, 335] on icon at bounding box center [1116, 333] width 14 height 14
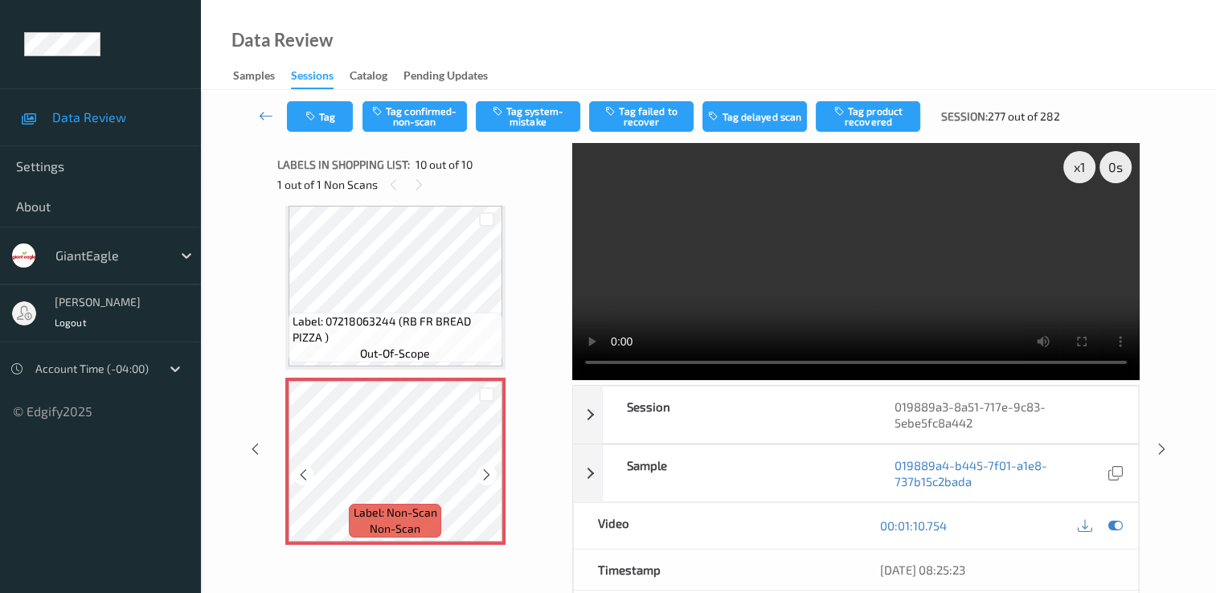
scroll to position [80, 0]
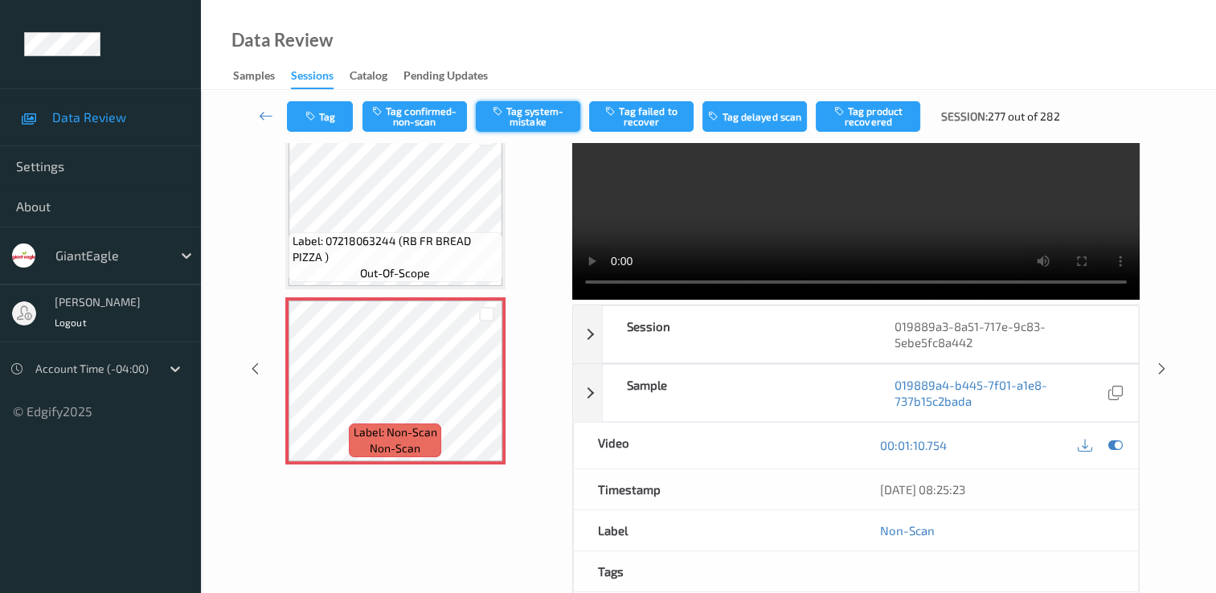
click at [526, 106] on button "Tag system-mistake" at bounding box center [528, 116] width 105 height 31
click at [265, 114] on icon at bounding box center [266, 116] width 14 height 16
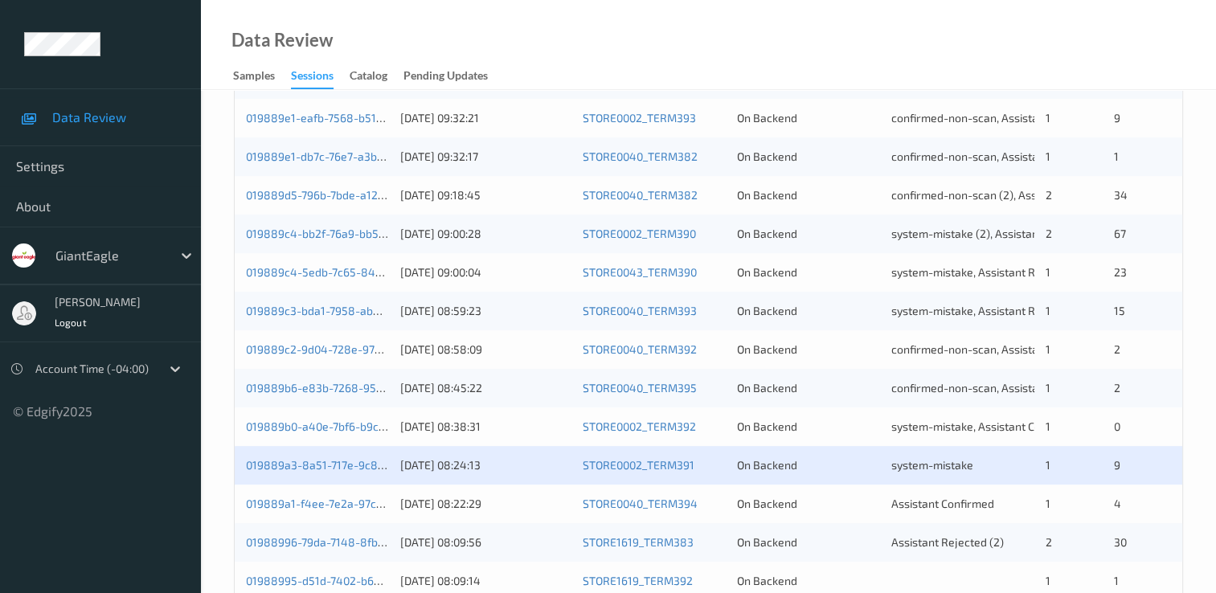
scroll to position [742, 0]
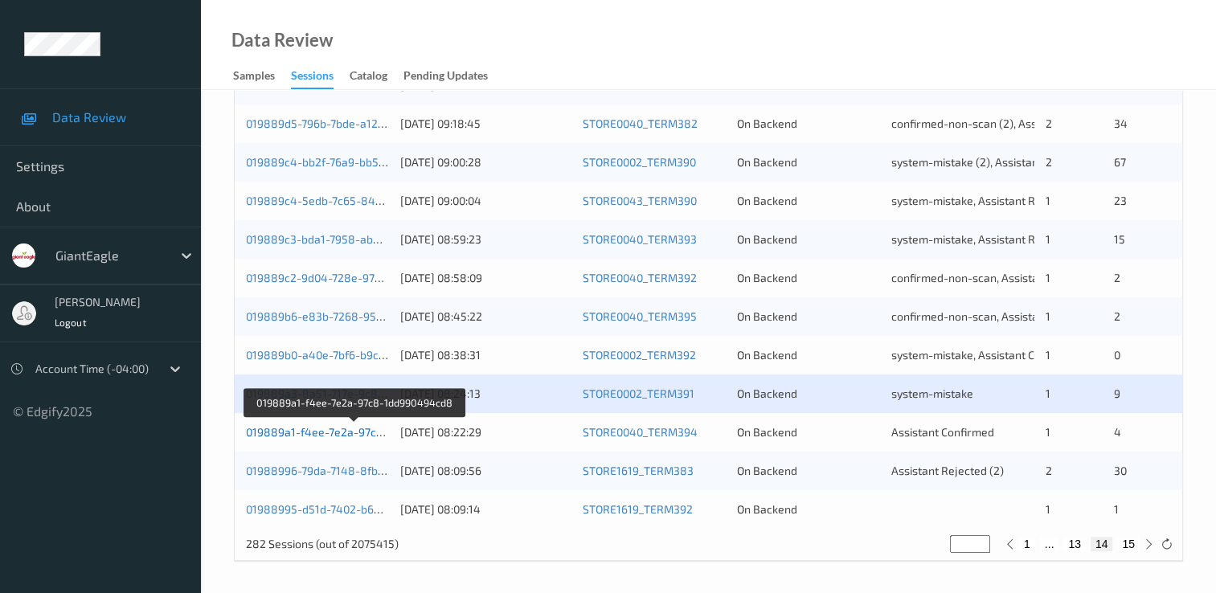
click at [359, 431] on link "019889a1-f4ee-7e2a-97c8-1dd990494cd8" at bounding box center [355, 432] width 219 height 14
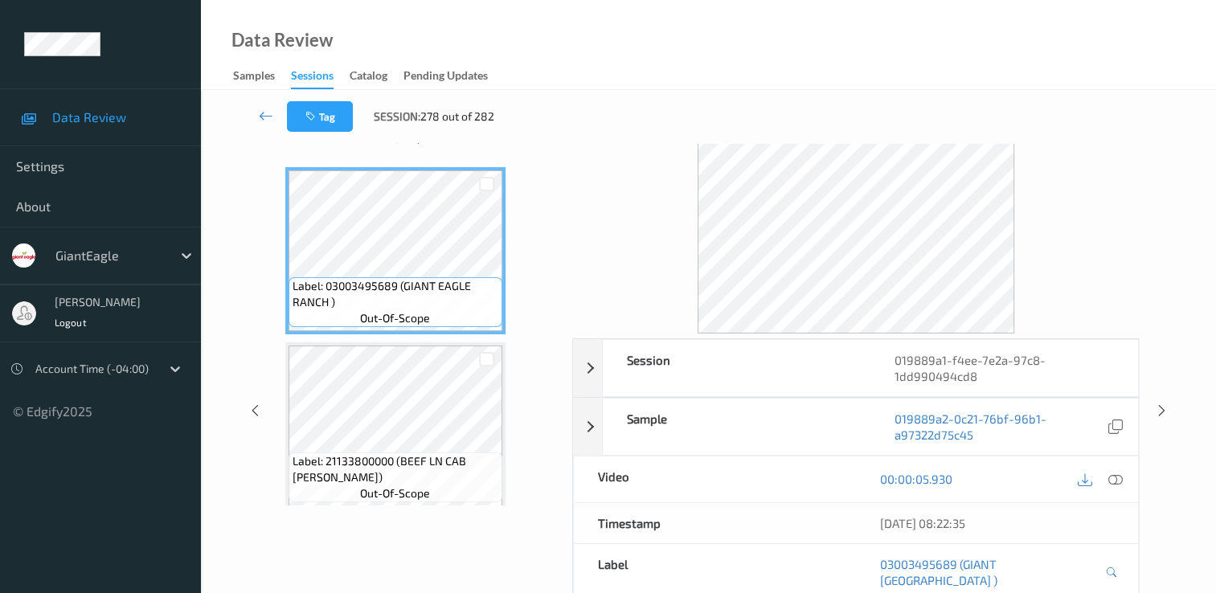
scroll to position [32, 0]
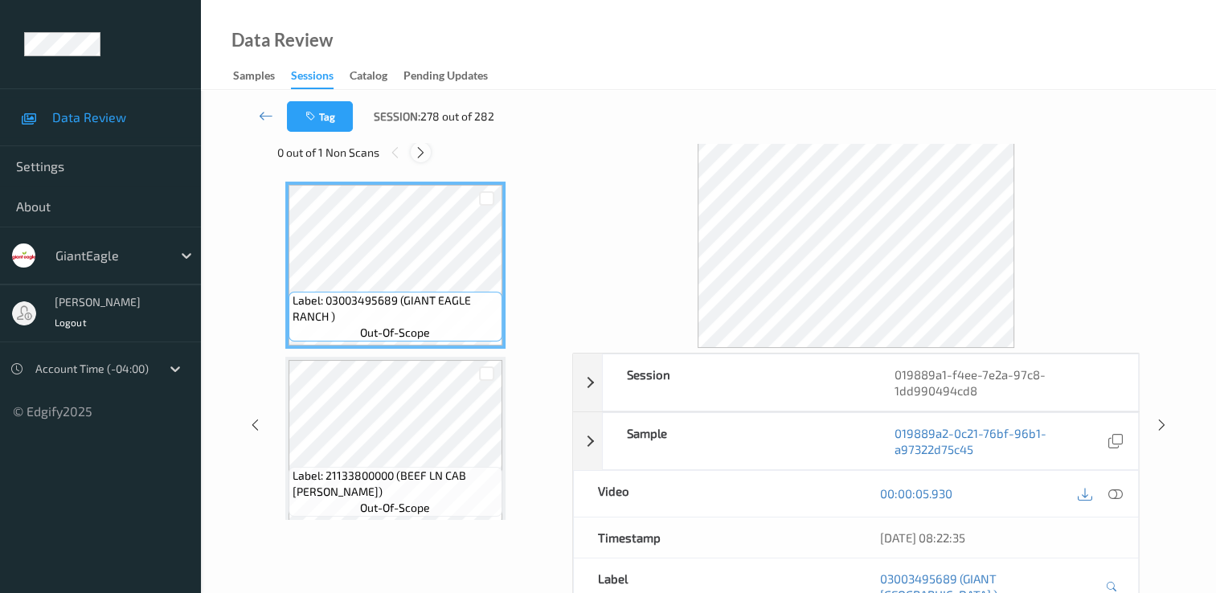
click at [421, 150] on icon at bounding box center [421, 153] width 14 height 14
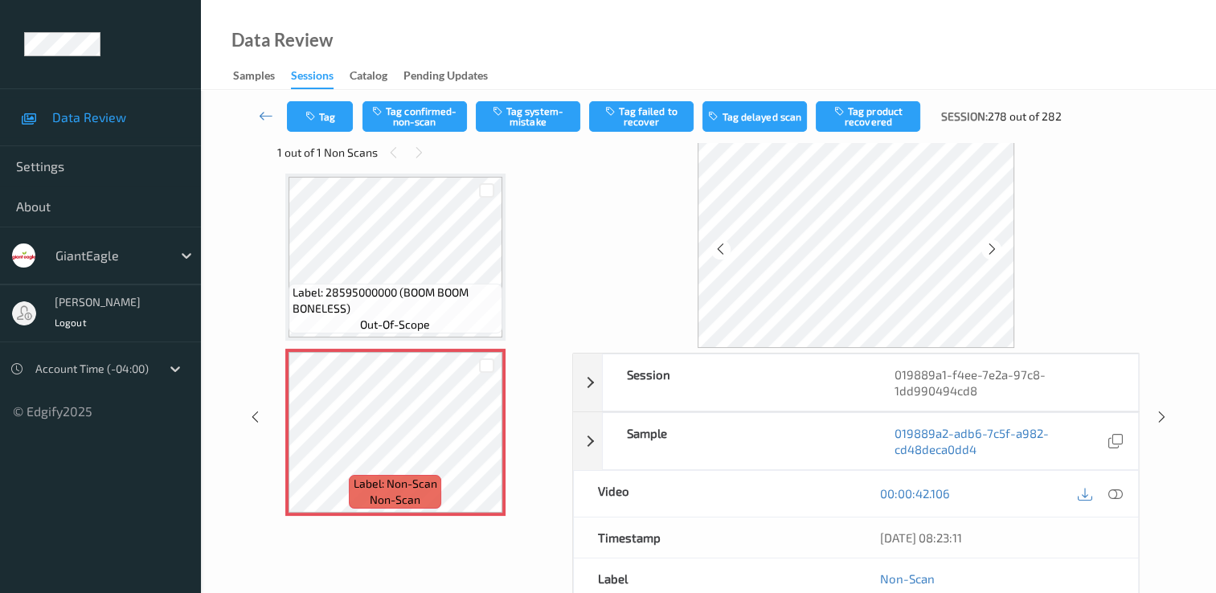
click at [830, 486] on div "Video" at bounding box center [715, 494] width 282 height 46
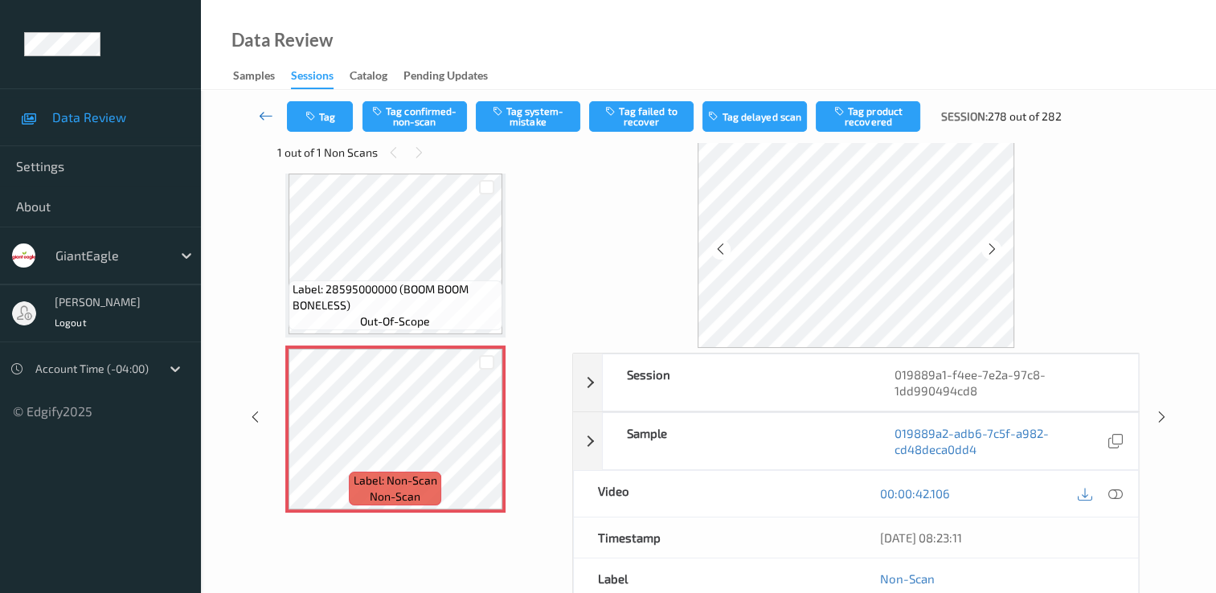
click at [269, 118] on icon at bounding box center [266, 116] width 14 height 16
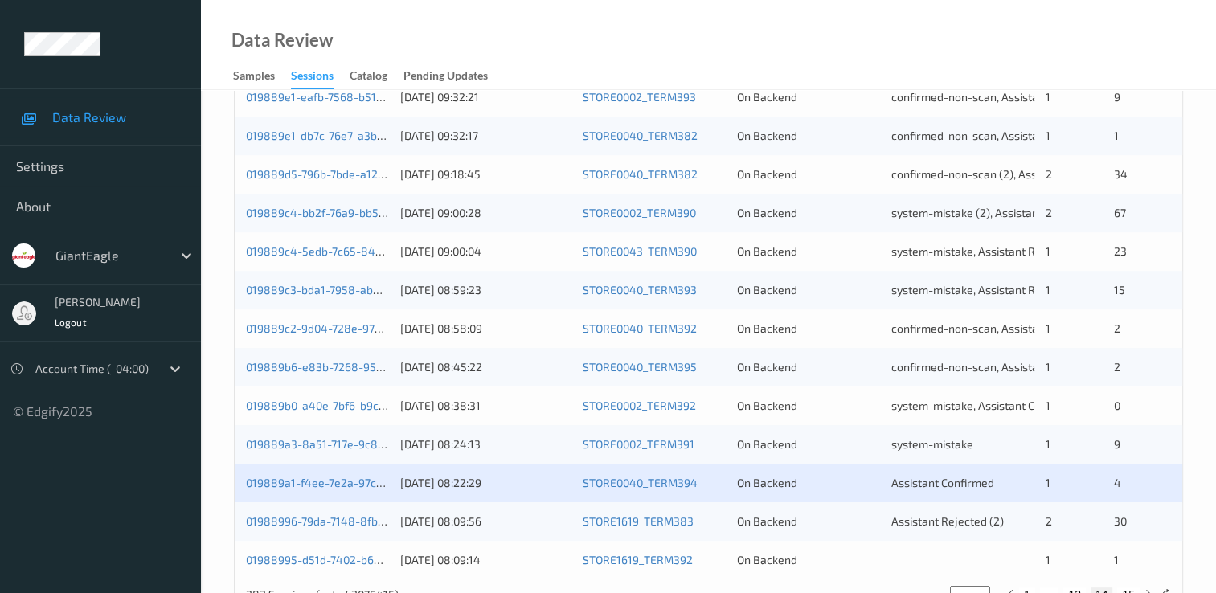
scroll to position [742, 0]
